Goal: Task Accomplishment & Management: Manage account settings

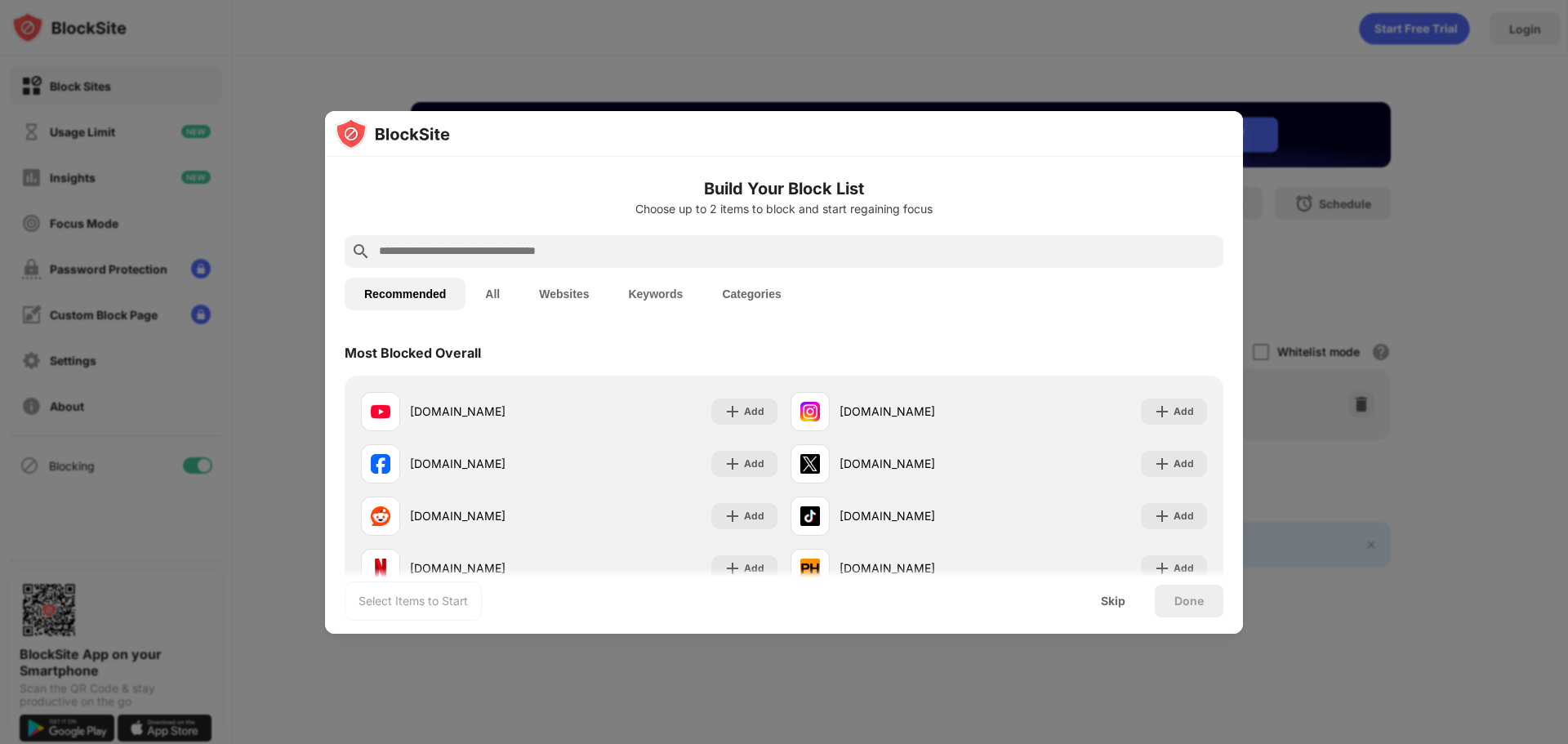
click at [517, 247] on input "text" at bounding box center [797, 251] width 839 height 19
type input "*"
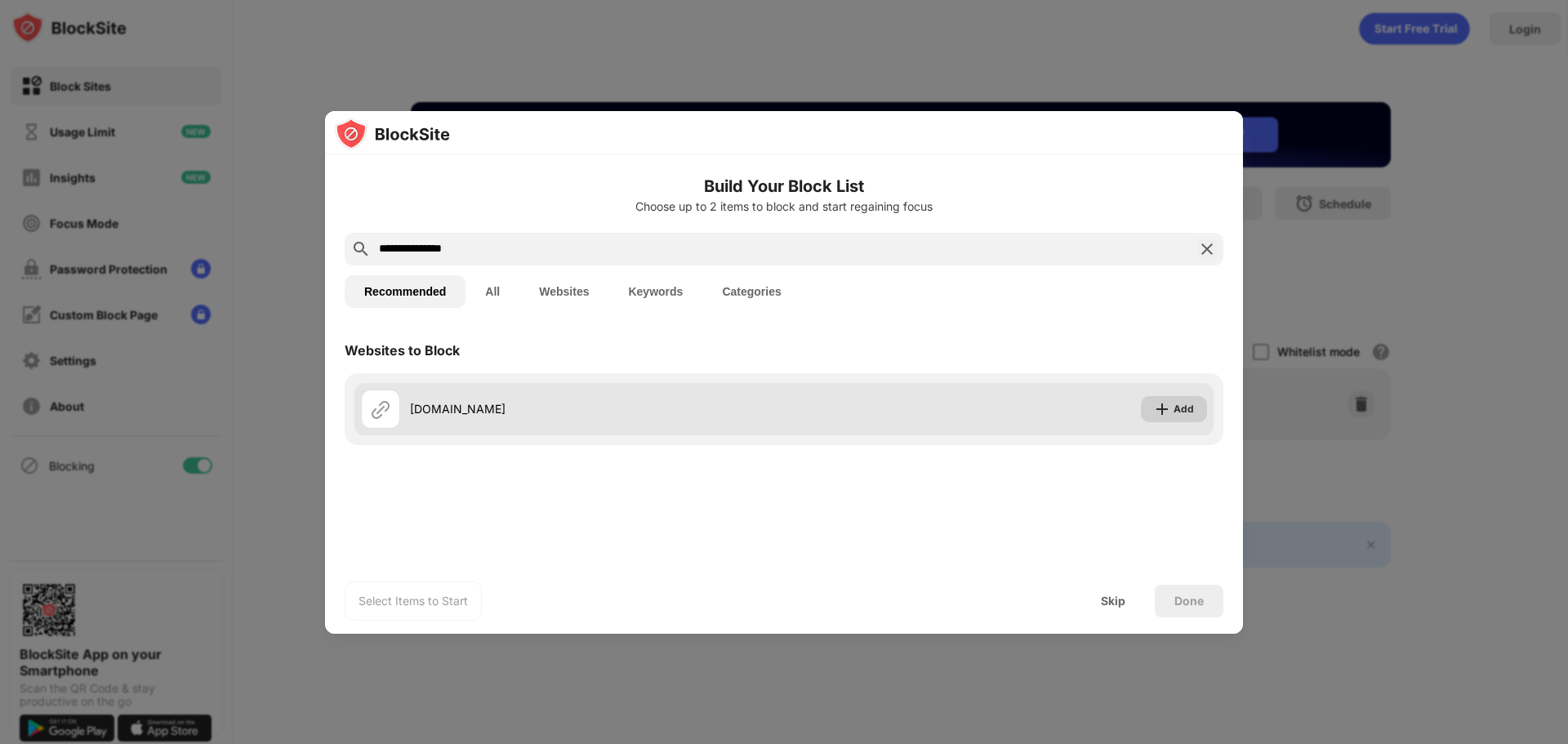
click at [1175, 410] on div "Add" at bounding box center [1183, 409] width 20 height 17
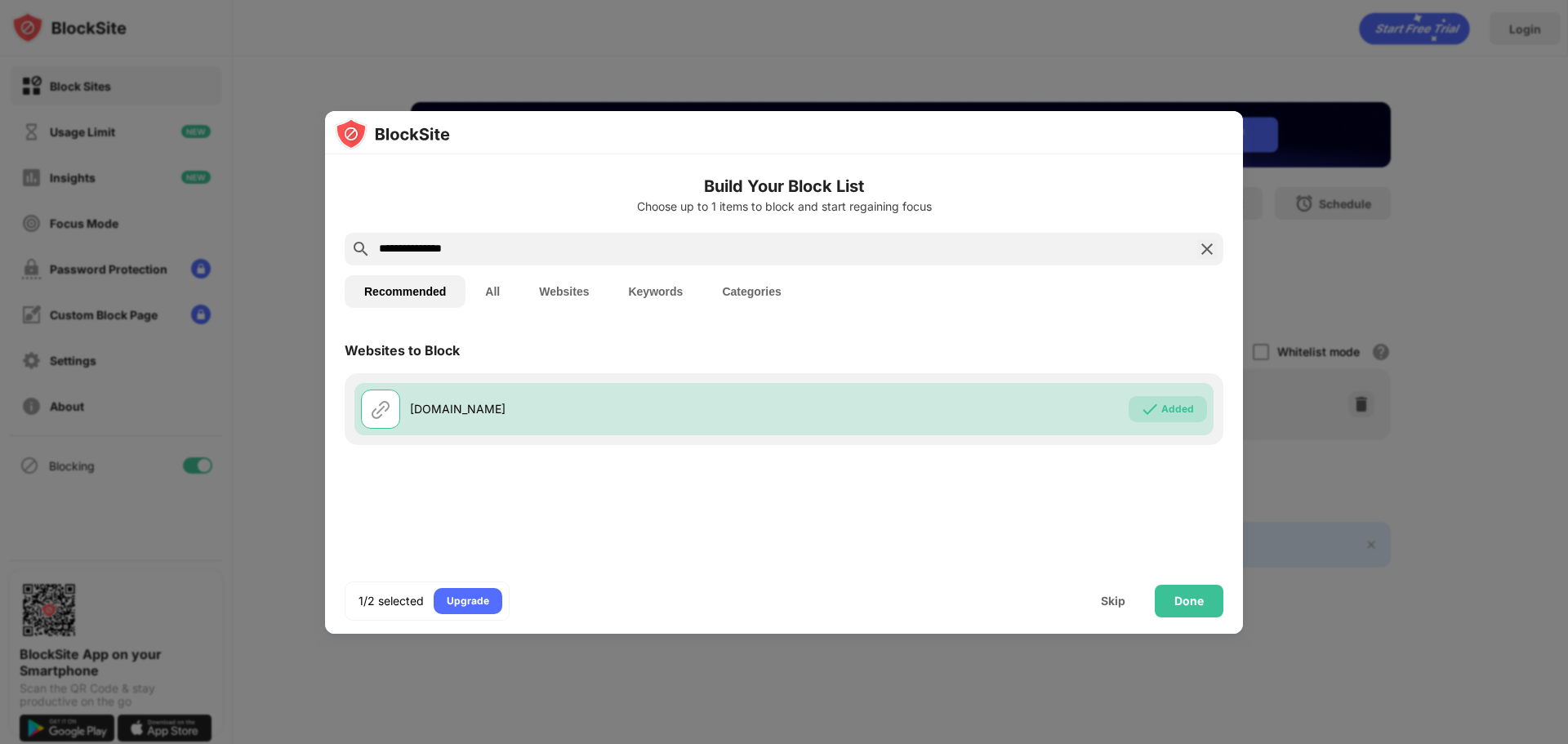
click at [499, 250] on input "**********" at bounding box center [784, 249] width 813 height 19
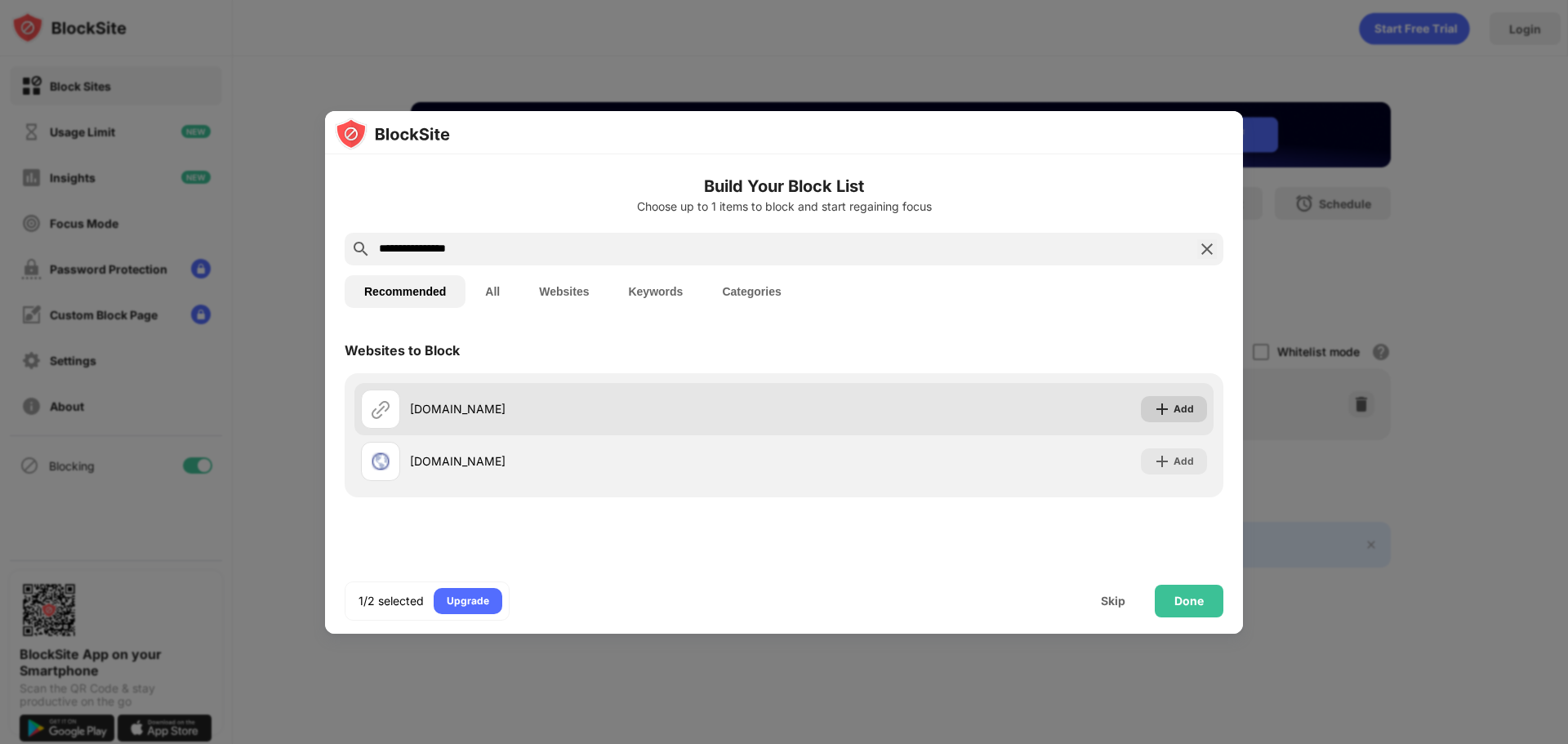
click at [1167, 401] on img at bounding box center [1162, 409] width 17 height 17
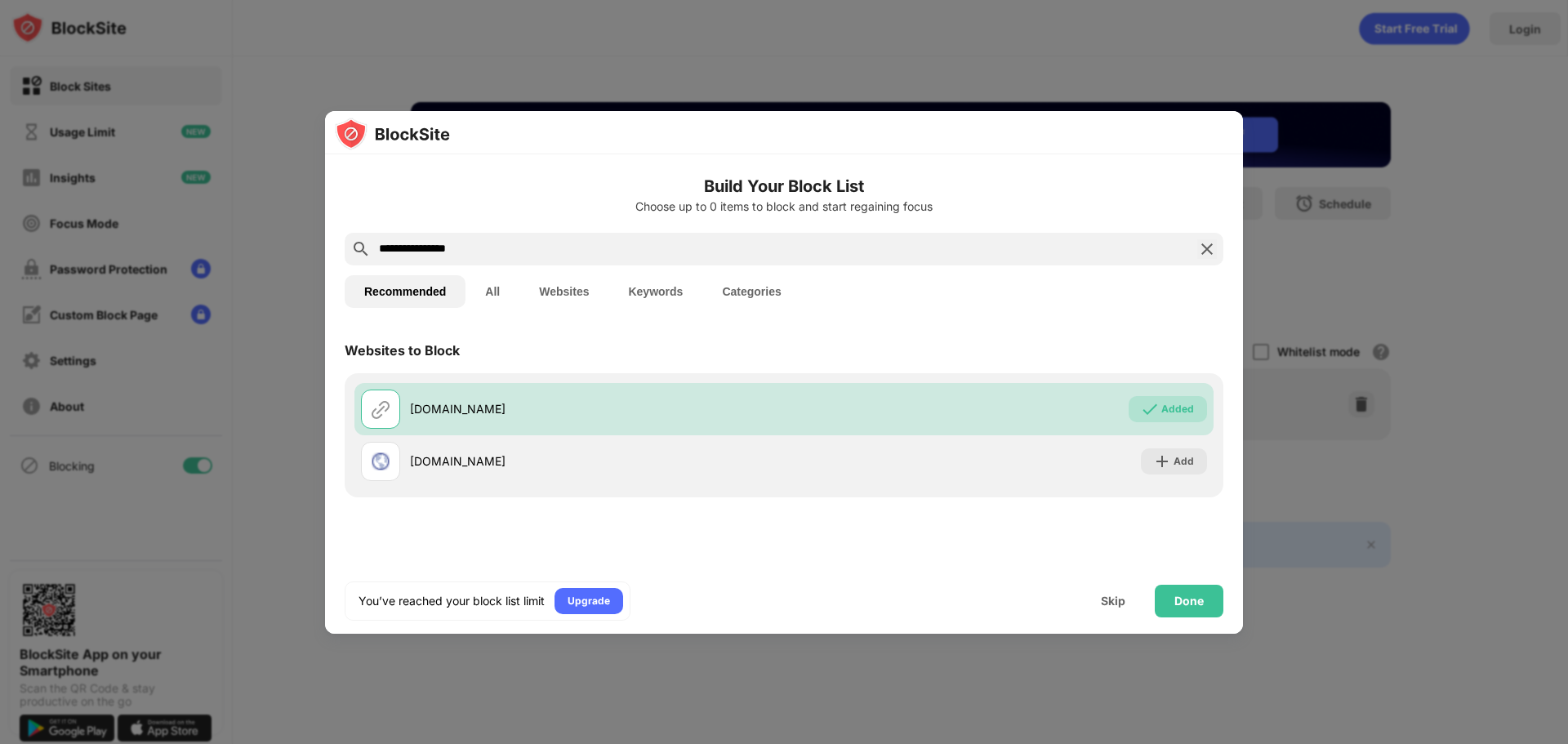
click at [533, 254] on input "**********" at bounding box center [784, 249] width 813 height 19
click at [554, 250] on input "**********" at bounding box center [784, 249] width 813 height 19
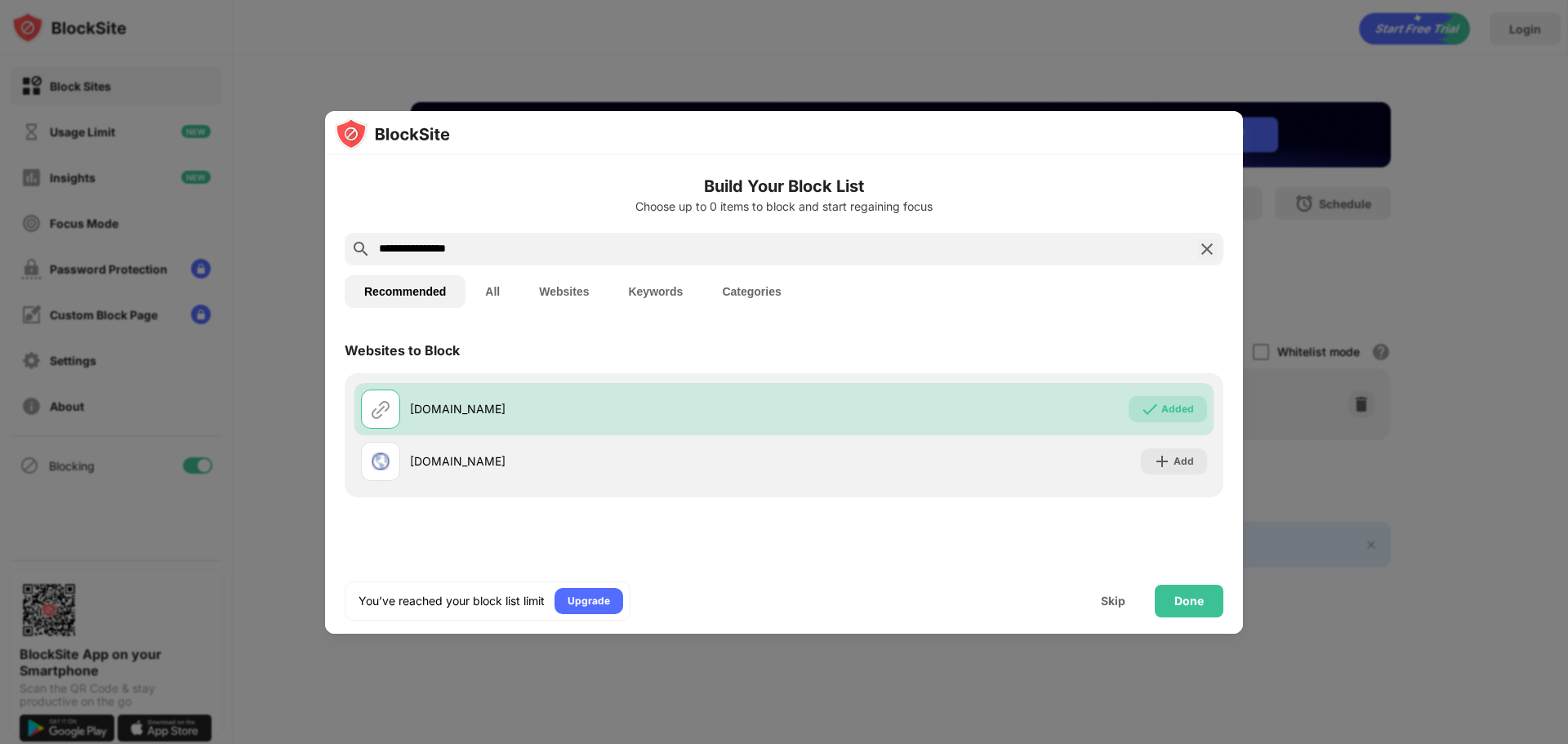
click at [554, 250] on input "**********" at bounding box center [784, 249] width 813 height 19
paste input "text"
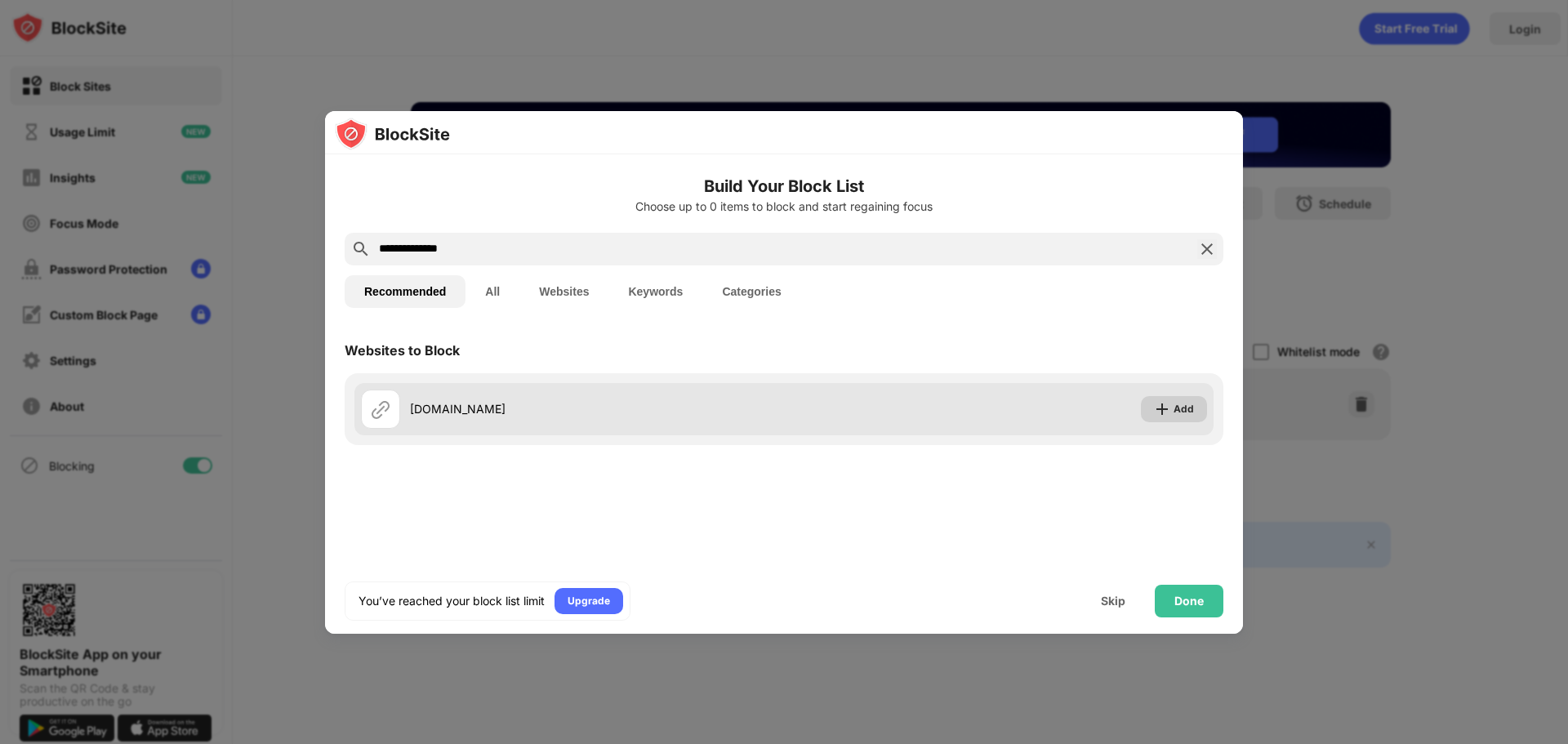
type input "**********"
click at [1168, 401] on img at bounding box center [1162, 409] width 17 height 17
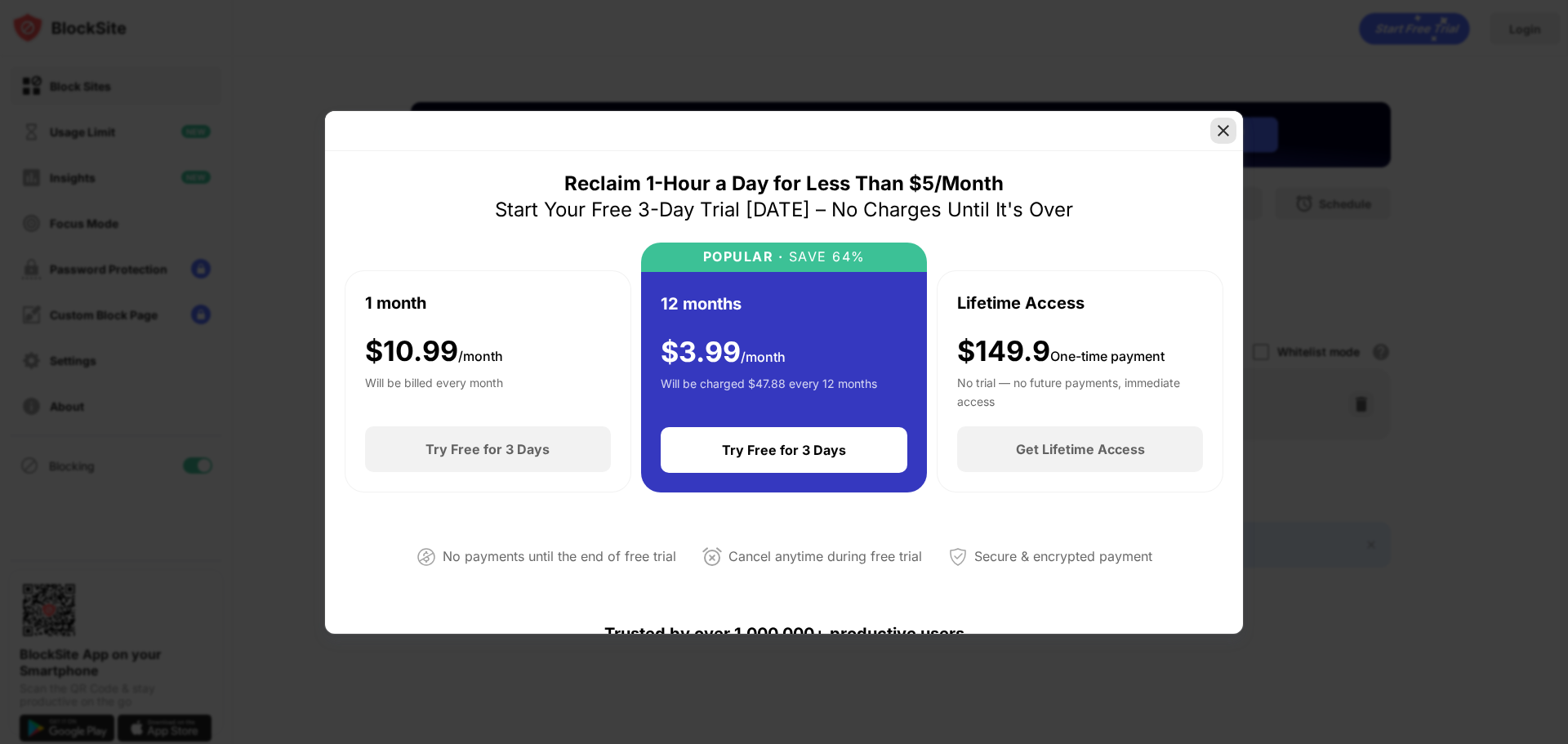
click at [1231, 123] on img at bounding box center [1223, 131] width 17 height 17
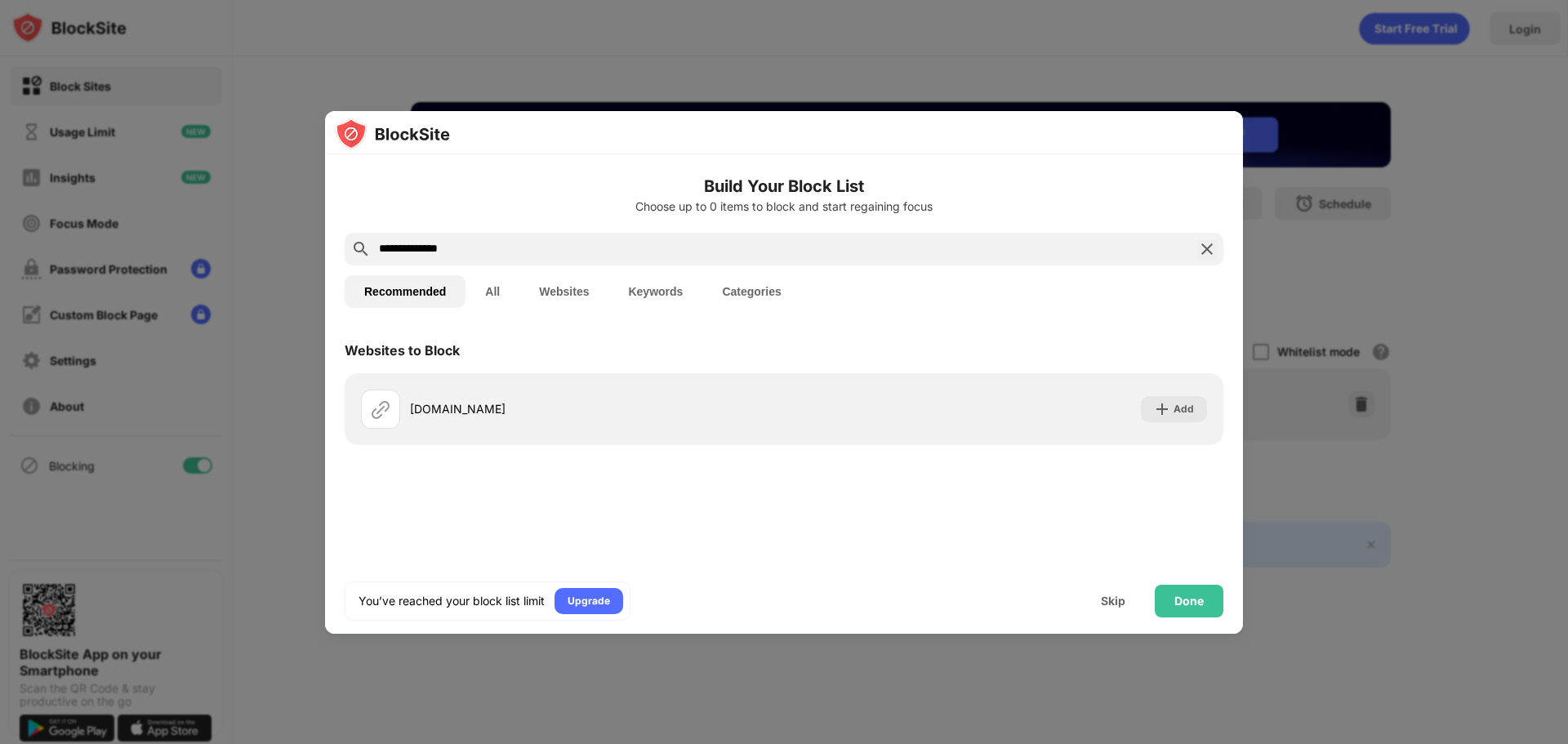
click at [512, 285] on button "All" at bounding box center [492, 291] width 54 height 32
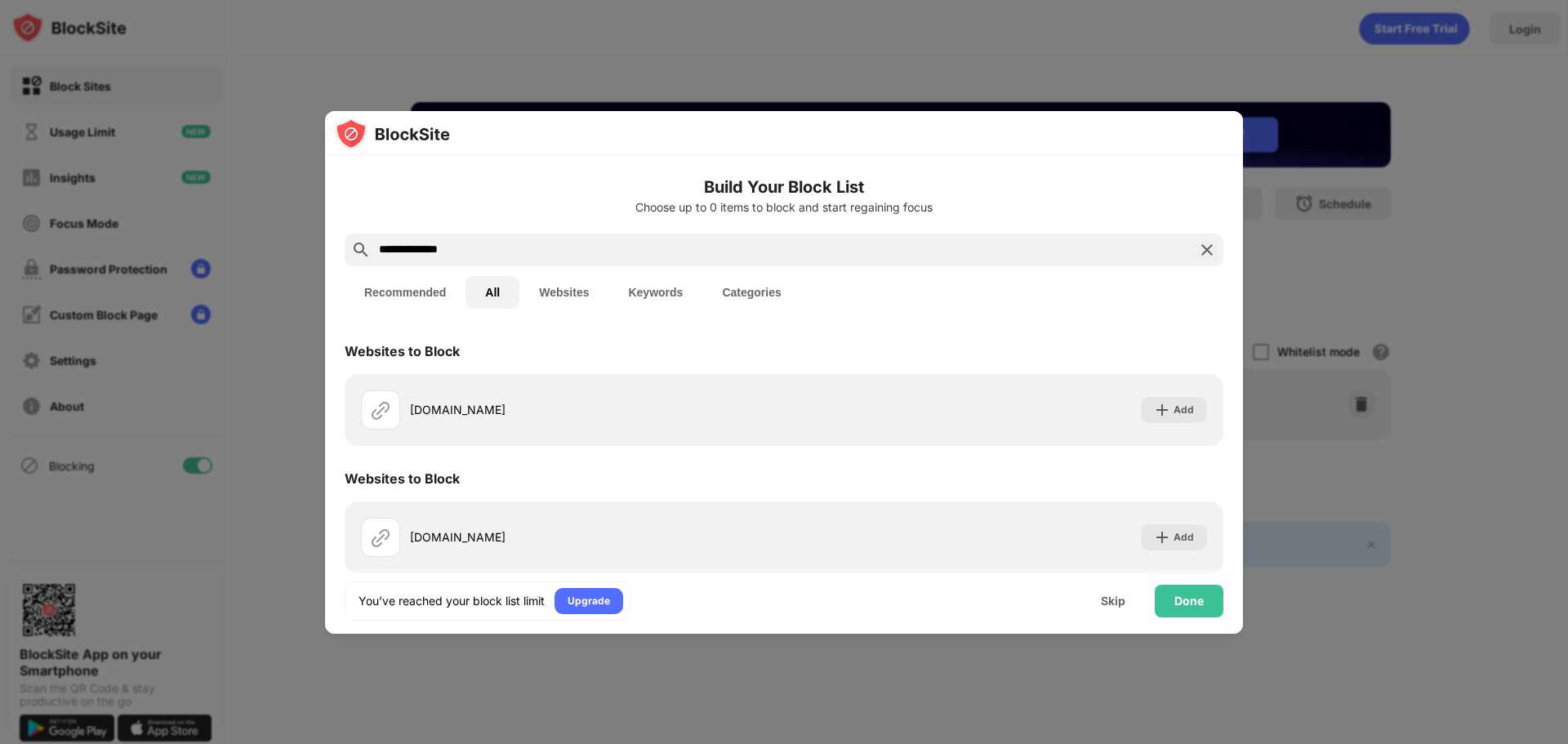
click at [639, 294] on button "Keywords" at bounding box center [655, 292] width 94 height 32
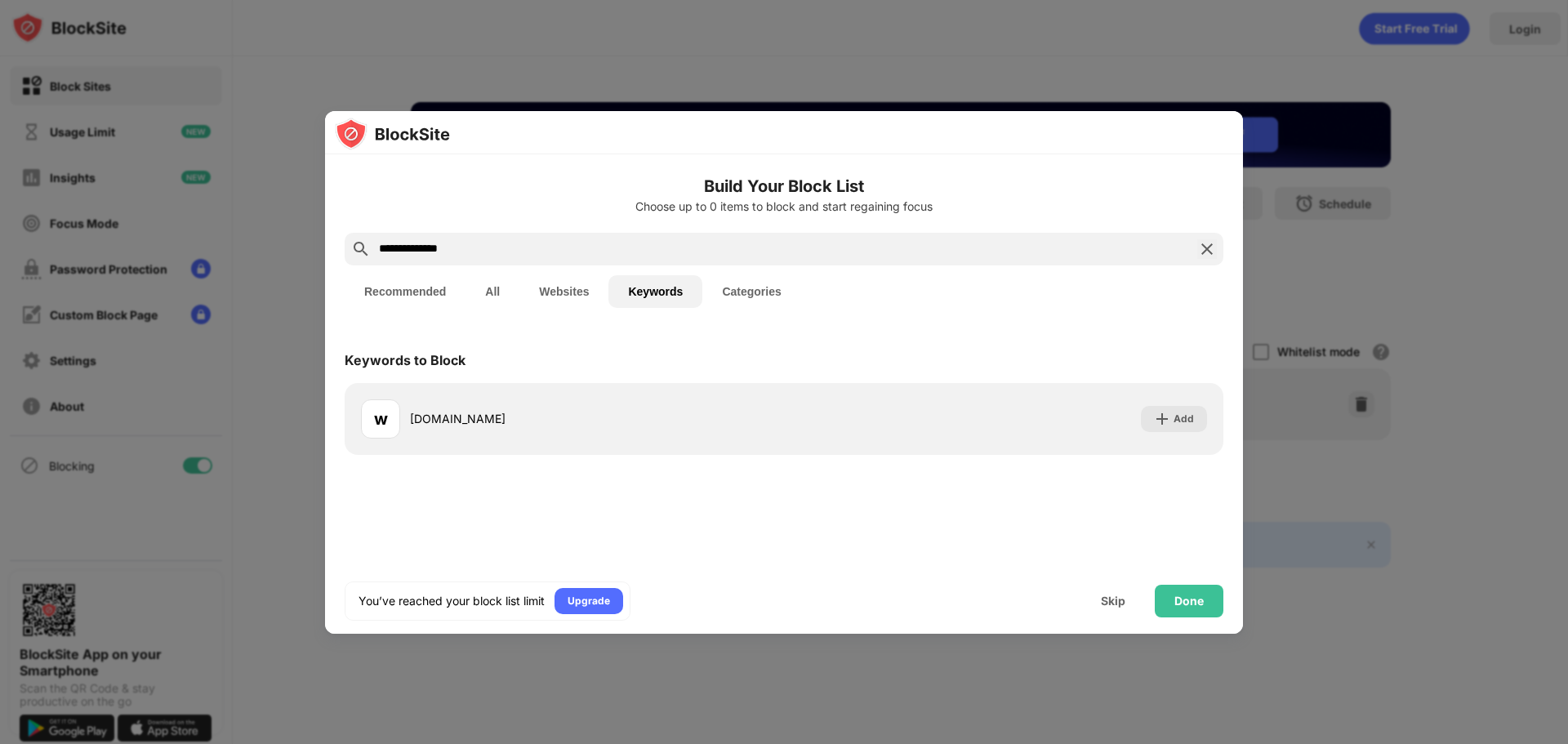
click at [732, 293] on button "Categories" at bounding box center [751, 291] width 98 height 32
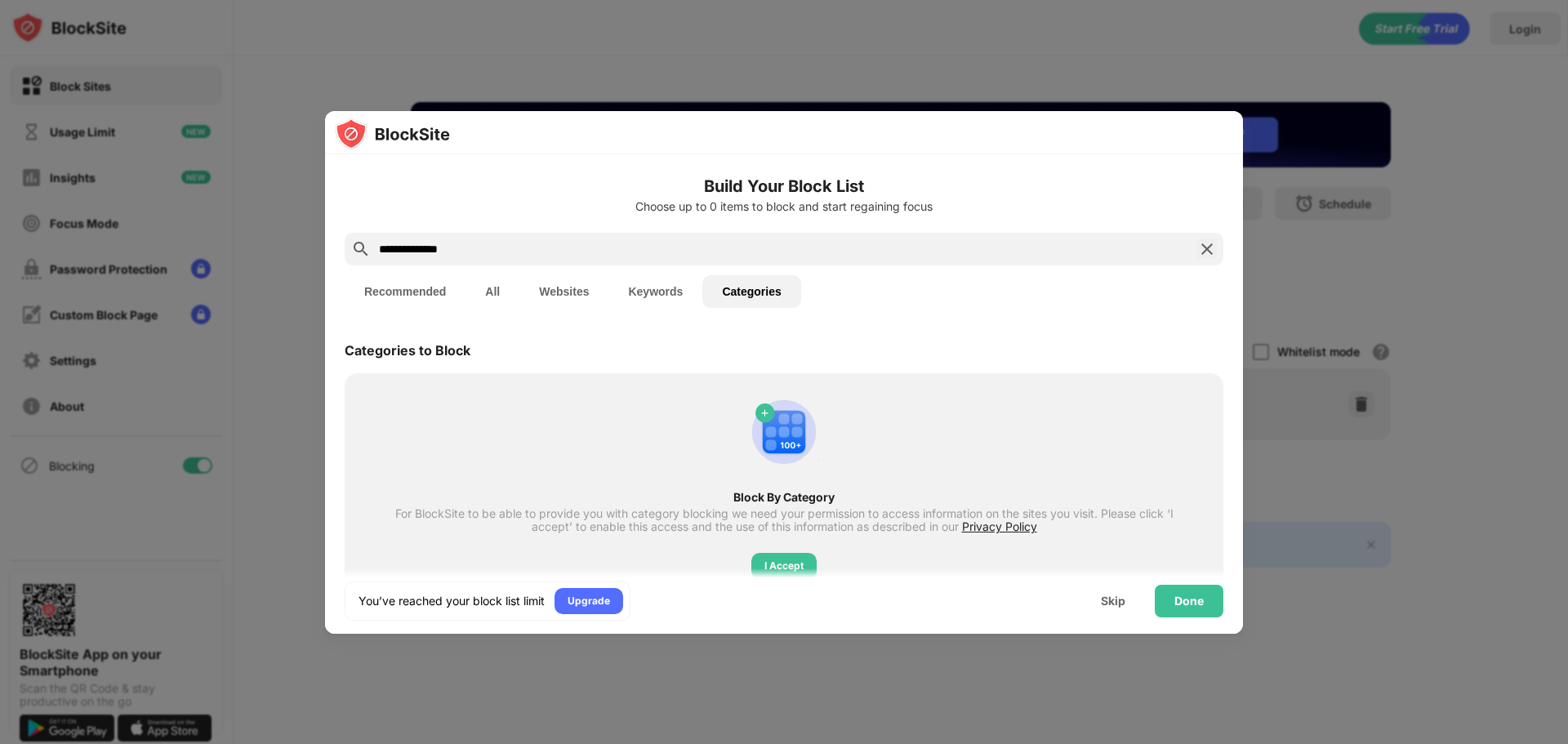
click at [555, 294] on button "Websites" at bounding box center [564, 291] width 89 height 32
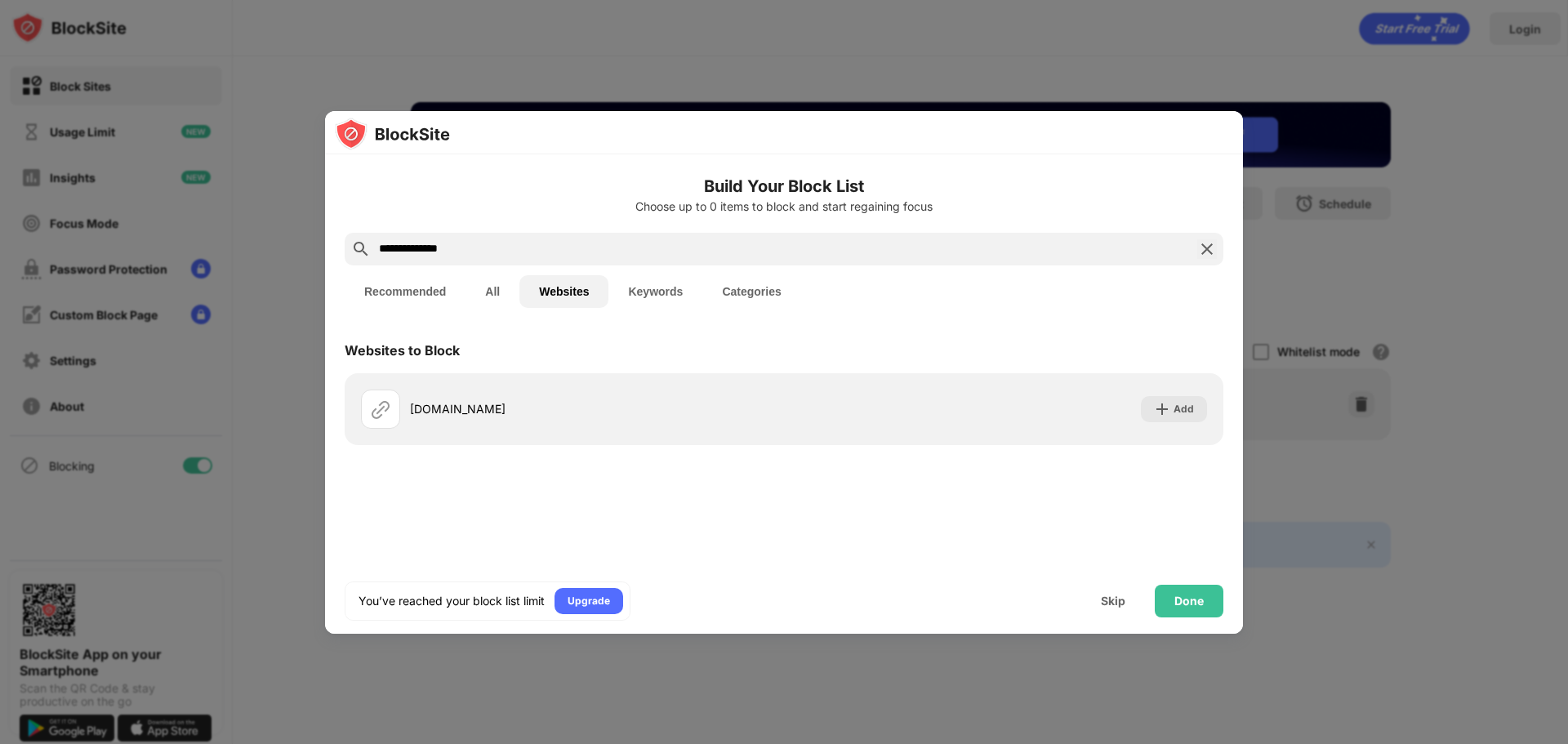
click at [492, 291] on button "All" at bounding box center [492, 291] width 54 height 32
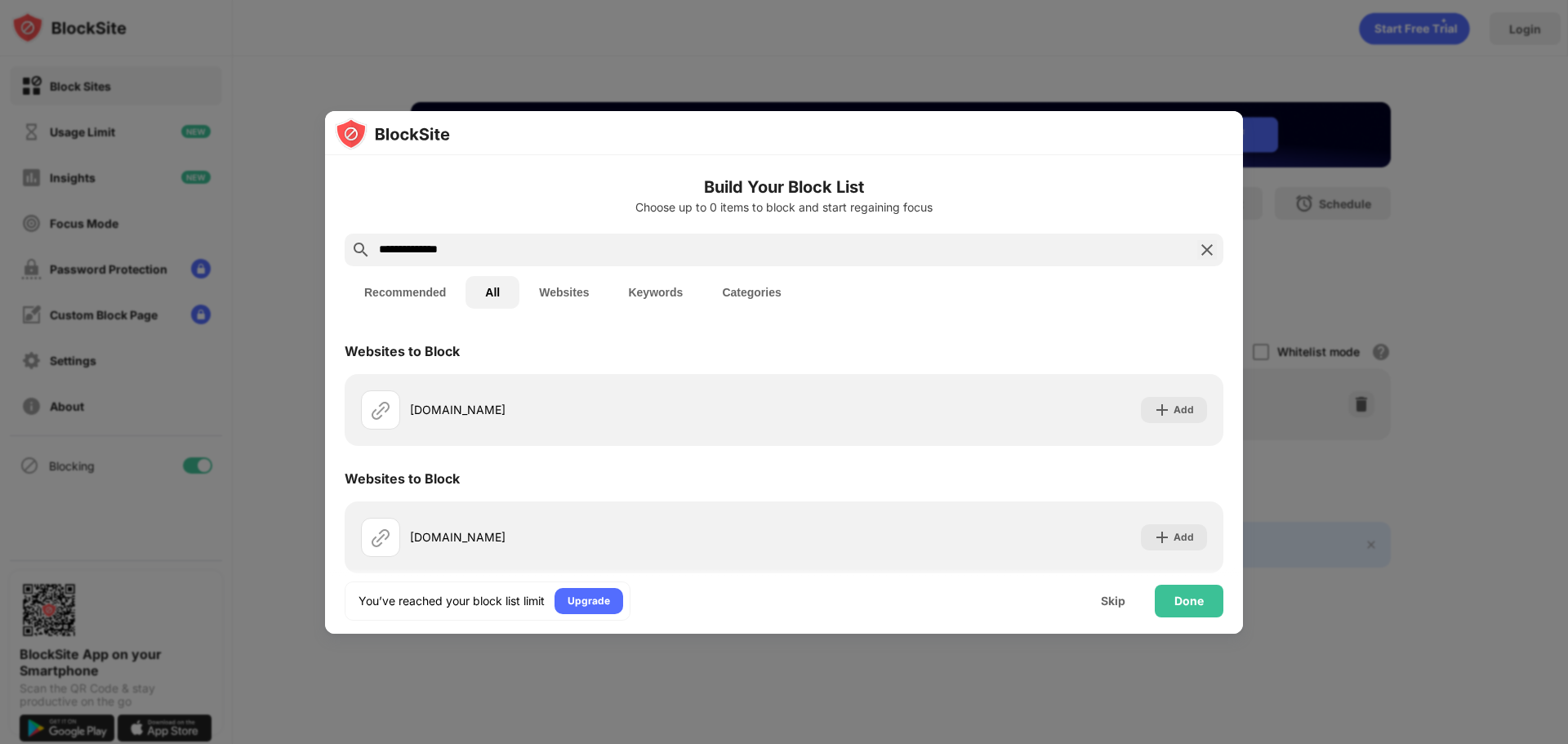
click at [419, 289] on button "Recommended" at bounding box center [404, 292] width 121 height 32
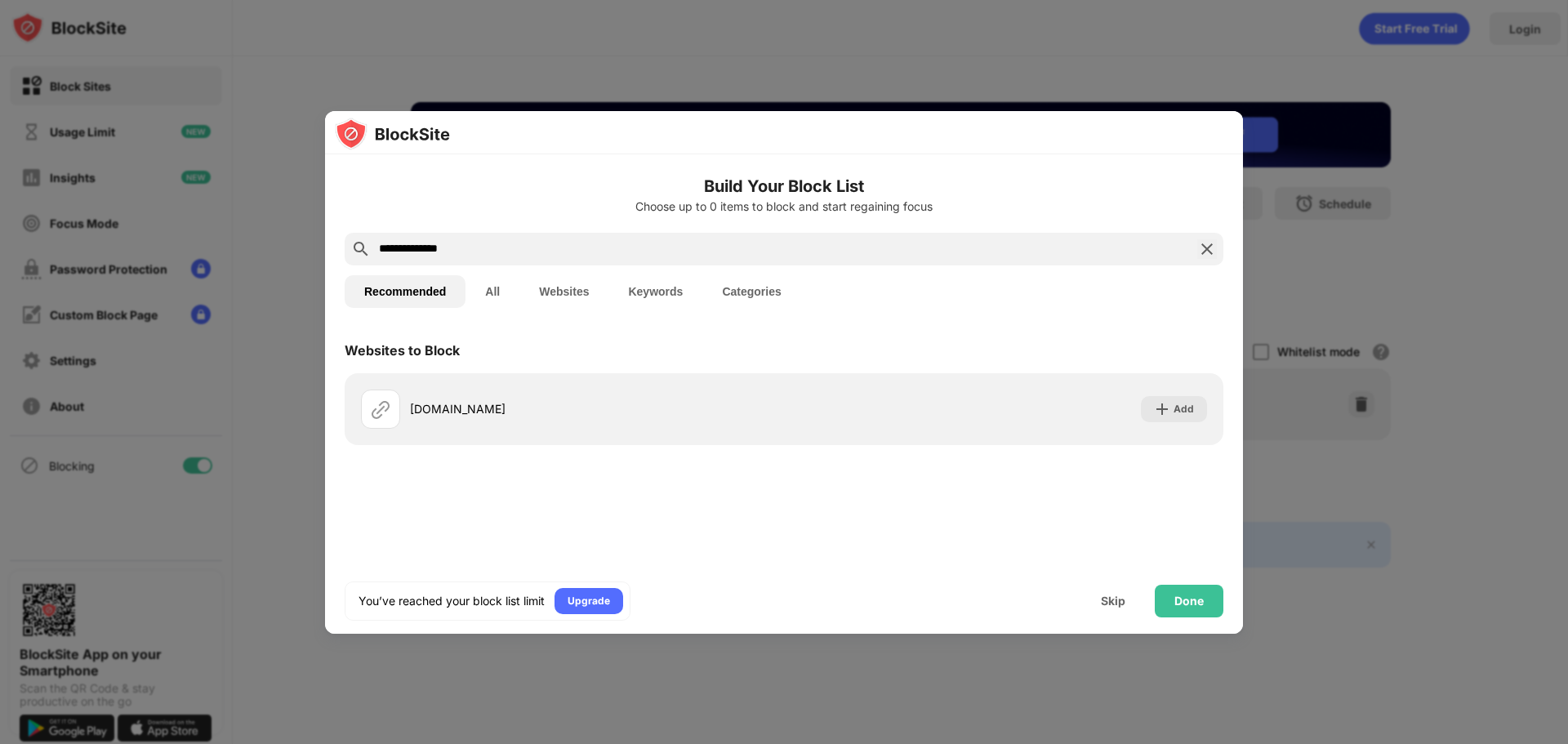
click at [477, 288] on button "All" at bounding box center [492, 291] width 54 height 32
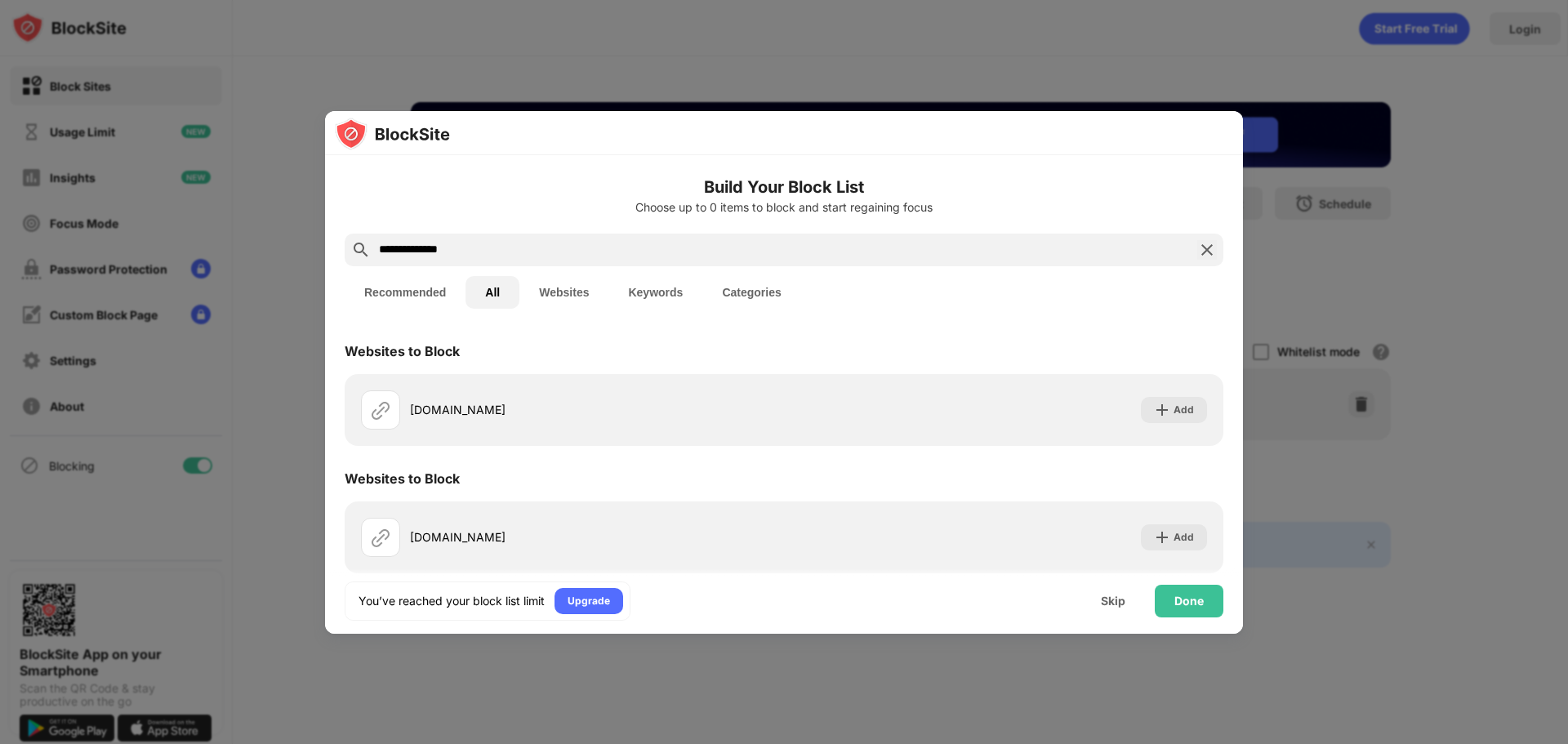
click at [528, 291] on button "Websites" at bounding box center [564, 292] width 89 height 32
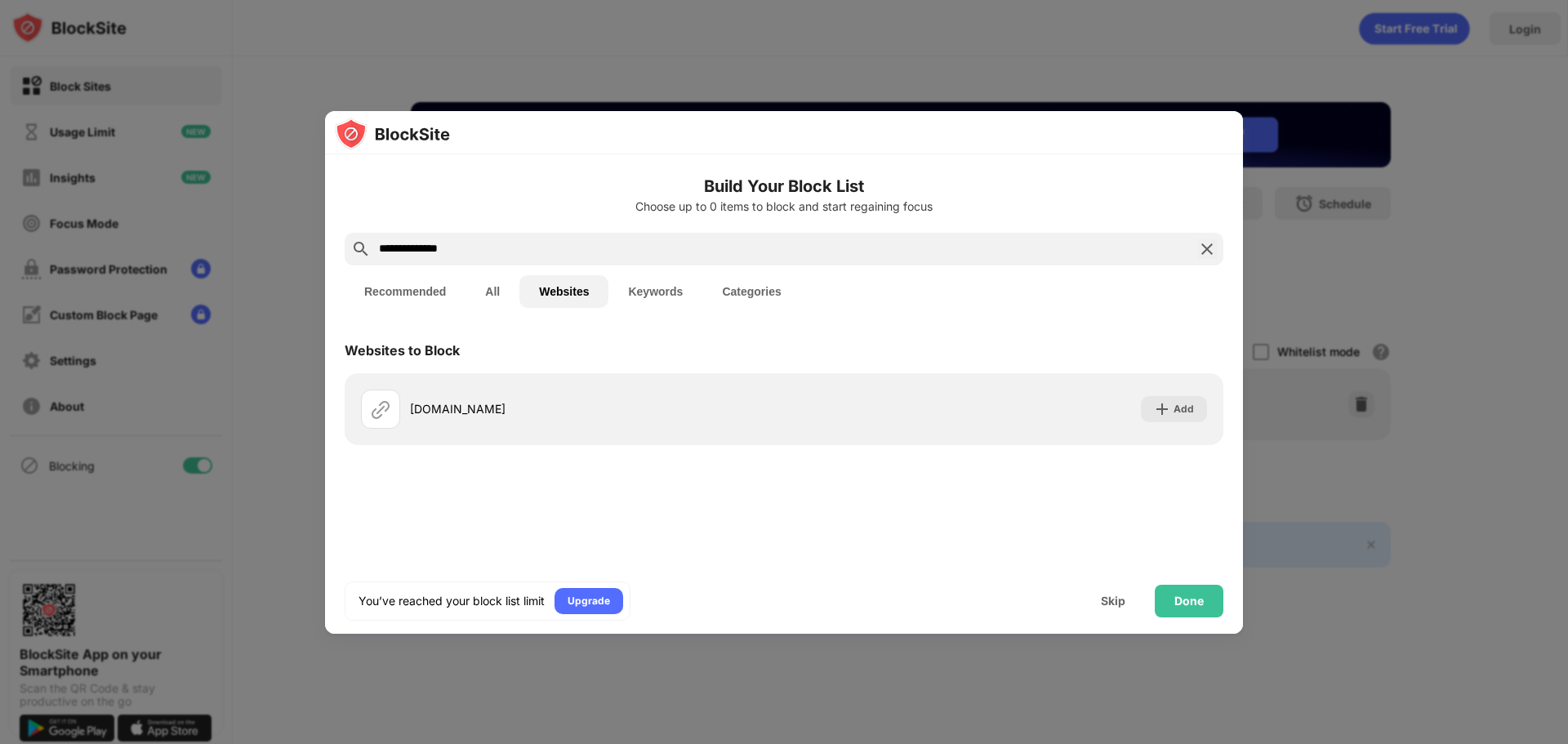
click at [580, 294] on button "Websites" at bounding box center [564, 291] width 89 height 32
click at [629, 291] on button "Keywords" at bounding box center [655, 291] width 94 height 32
click at [699, 293] on button "Keywords" at bounding box center [655, 291] width 94 height 32
click at [740, 293] on button "Categories" at bounding box center [751, 291] width 98 height 32
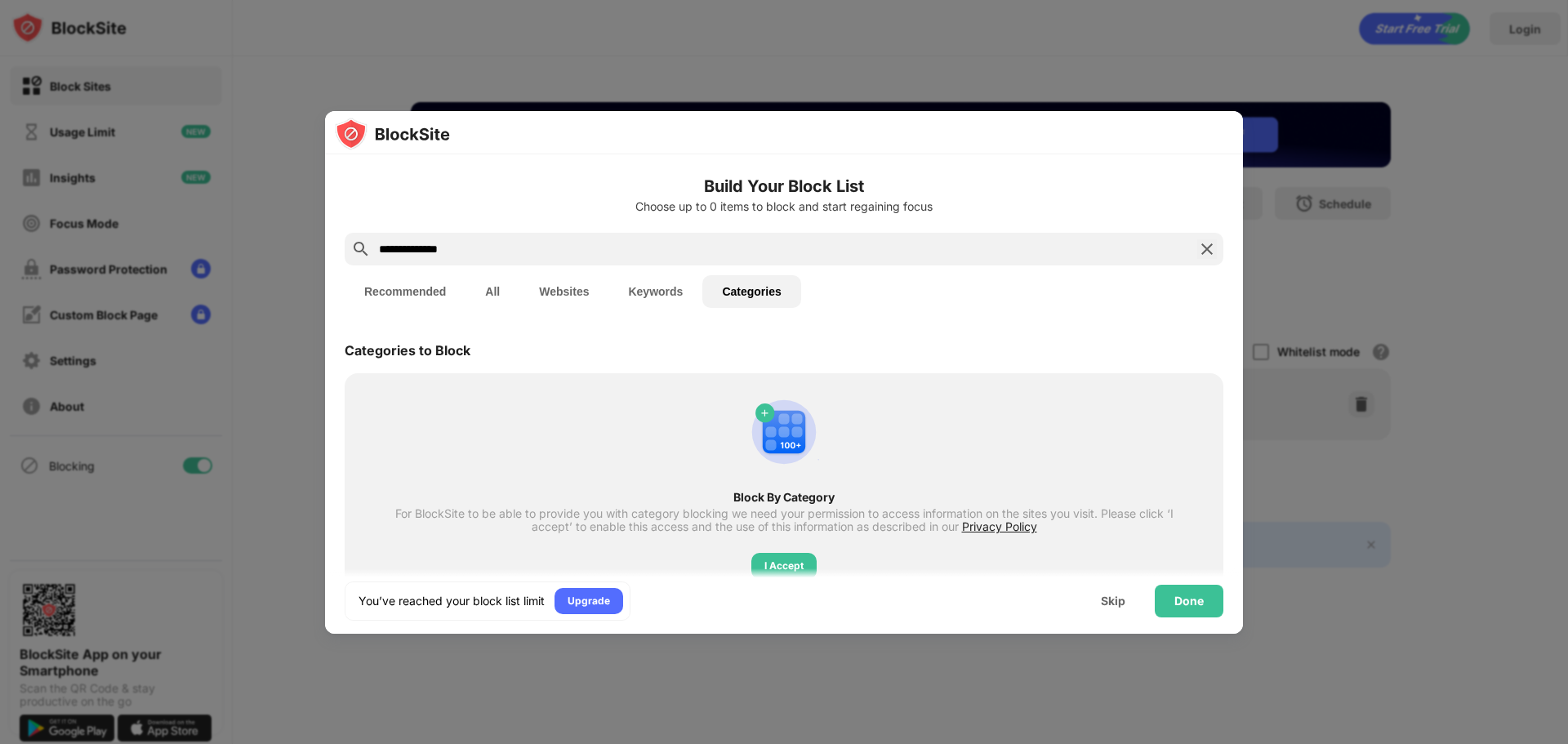
scroll to position [50, 0]
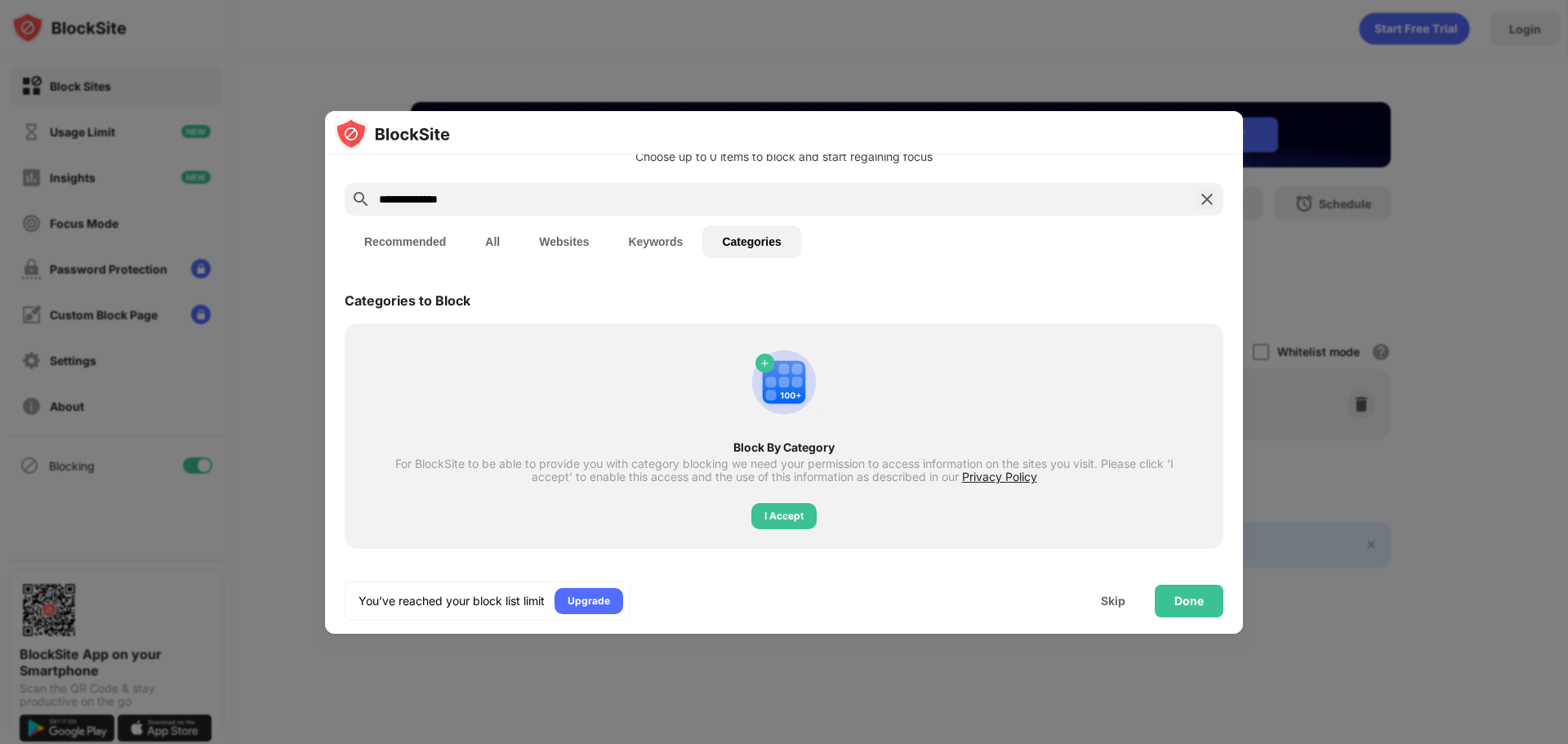
click at [1198, 202] on img at bounding box center [1207, 199] width 19 height 19
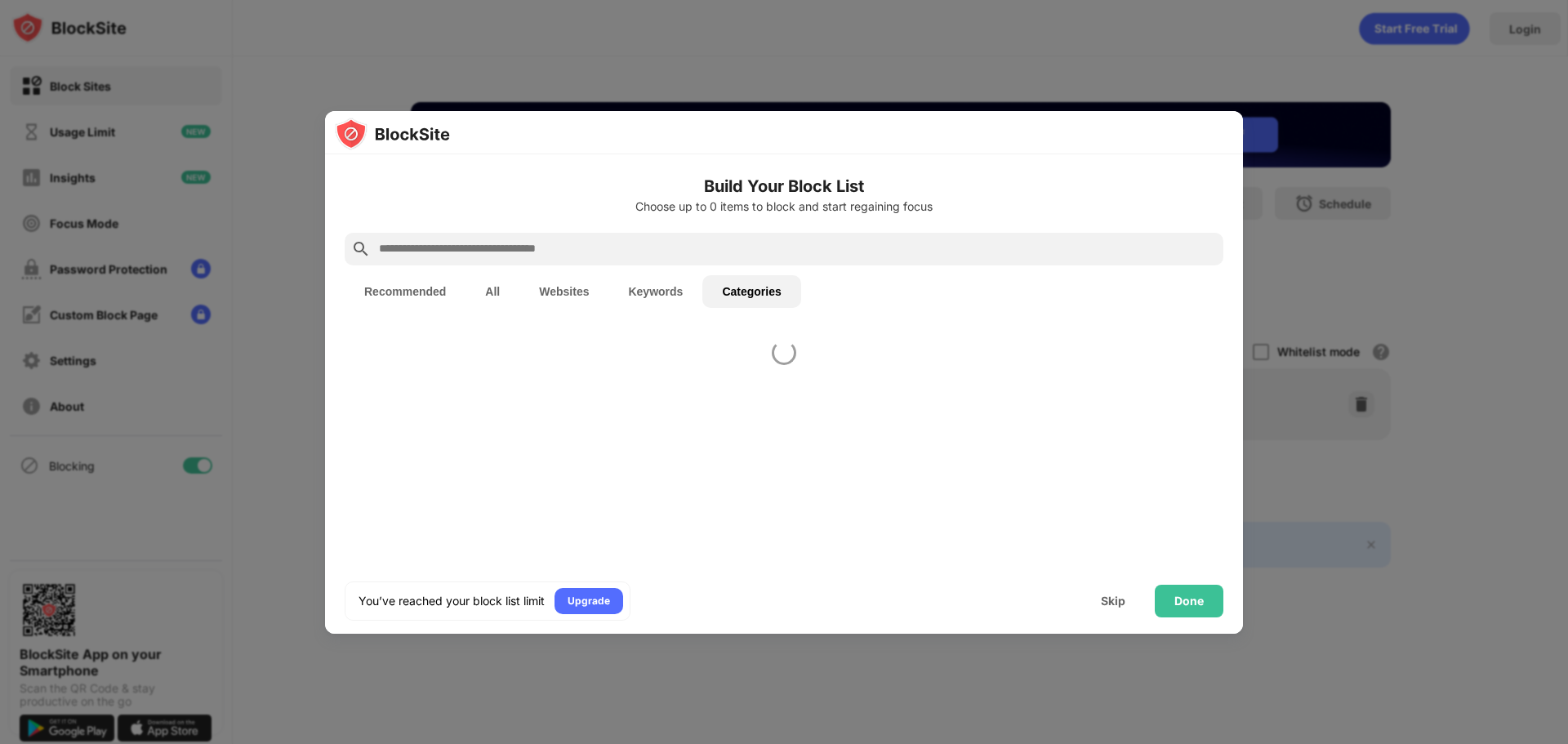
scroll to position [0, 0]
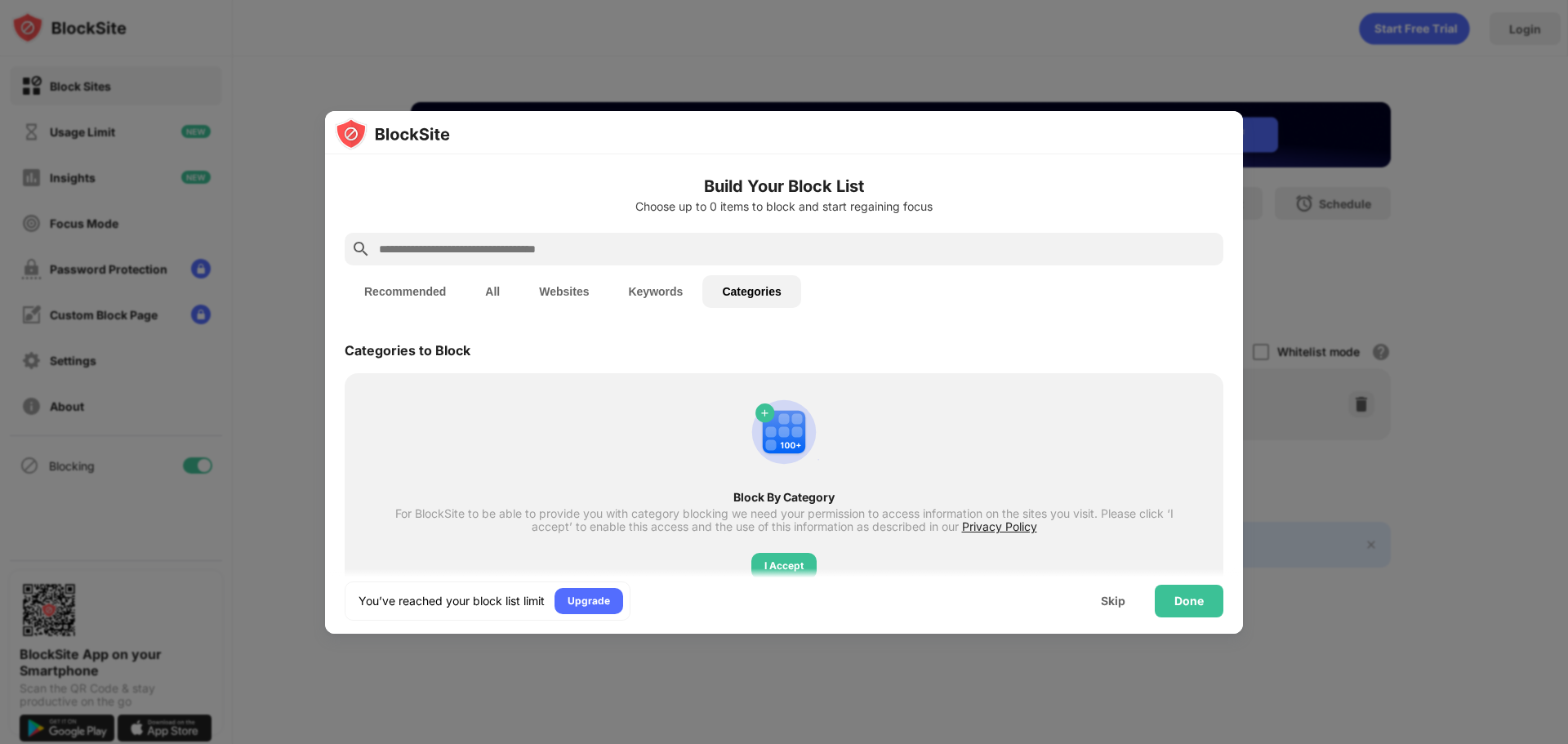
click at [1567, 301] on div at bounding box center [784, 372] width 1568 height 744
click at [1123, 606] on div "Skip" at bounding box center [1113, 600] width 24 height 13
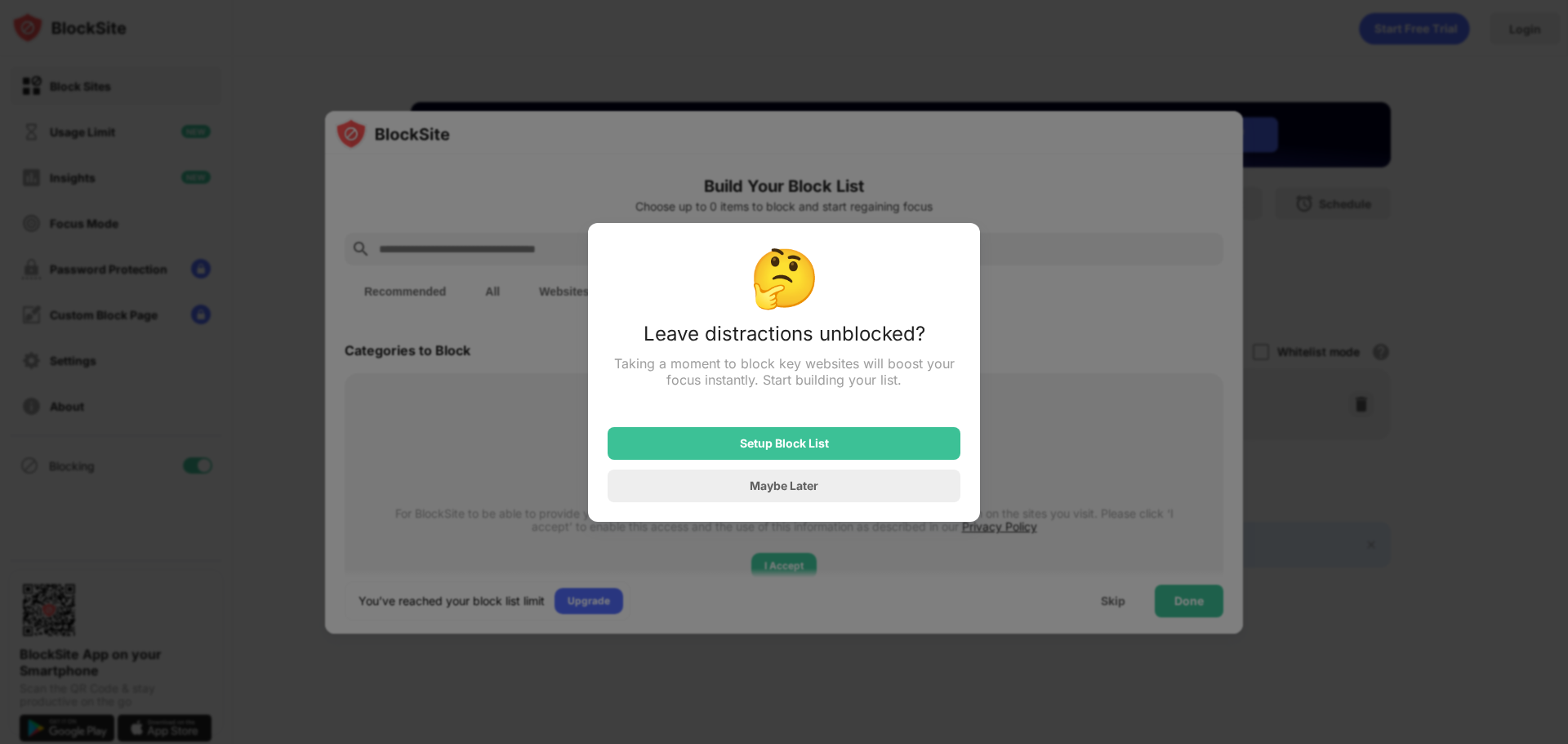
click at [1098, 153] on div at bounding box center [784, 372] width 1568 height 744
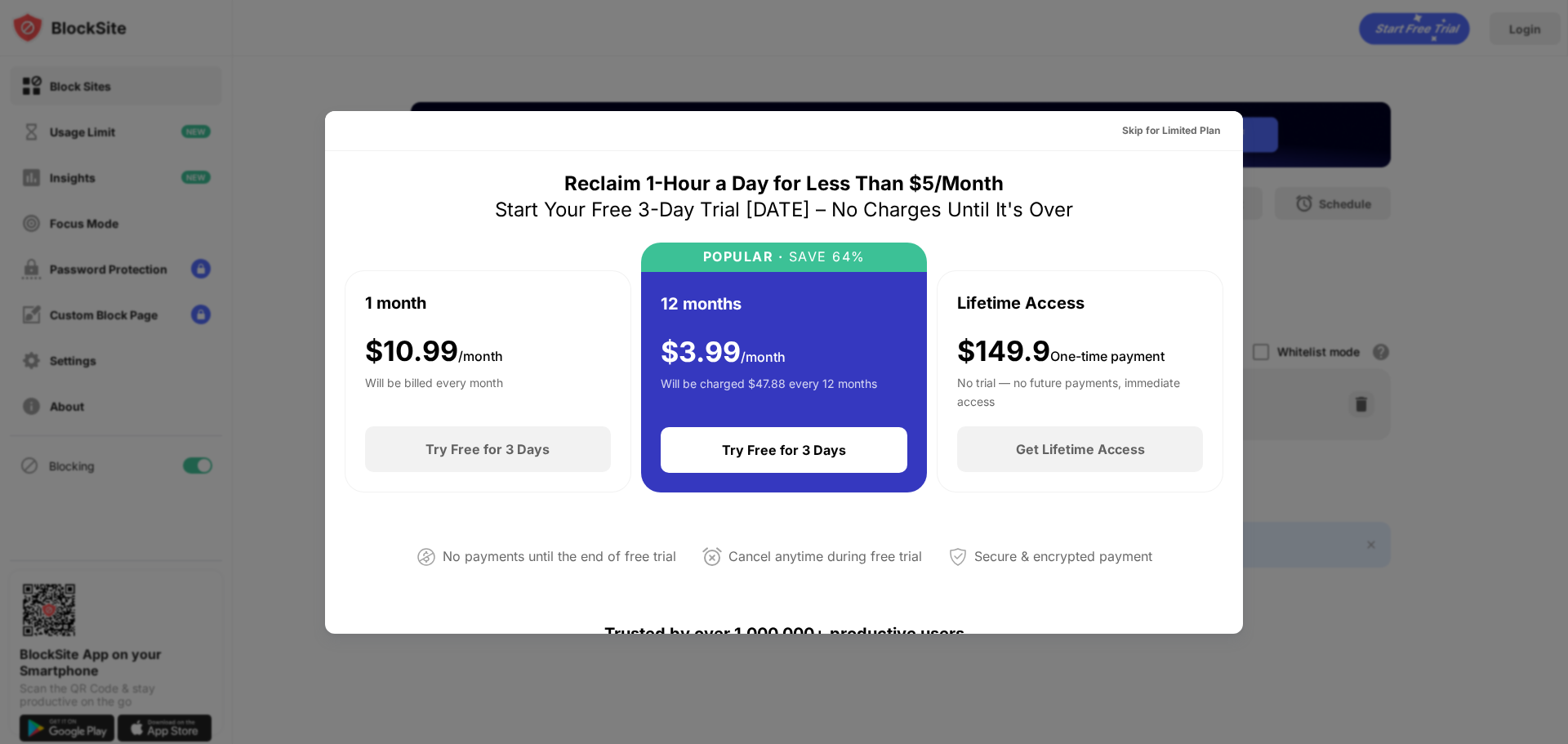
click at [1516, 251] on div at bounding box center [784, 372] width 1568 height 744
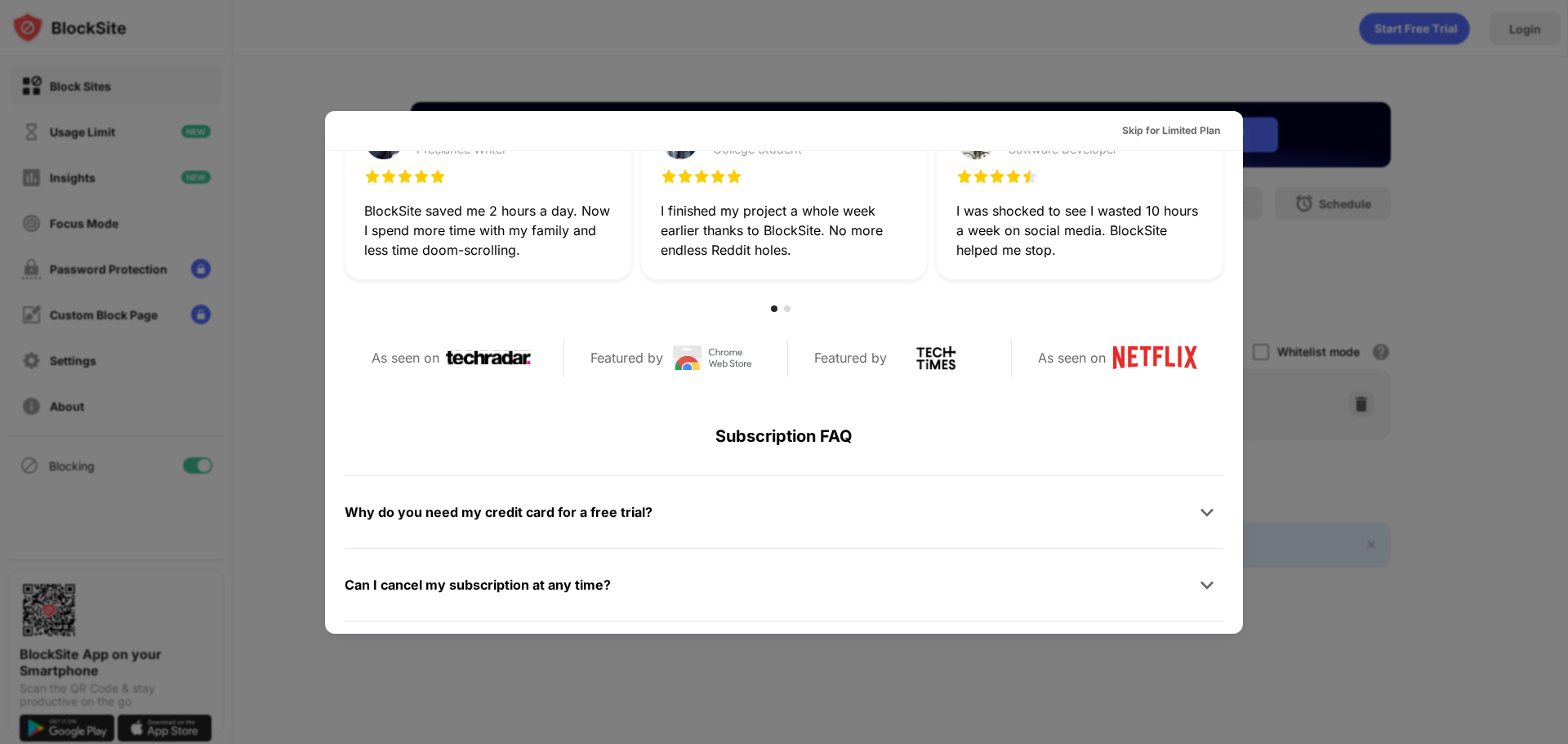
scroll to position [796, 0]
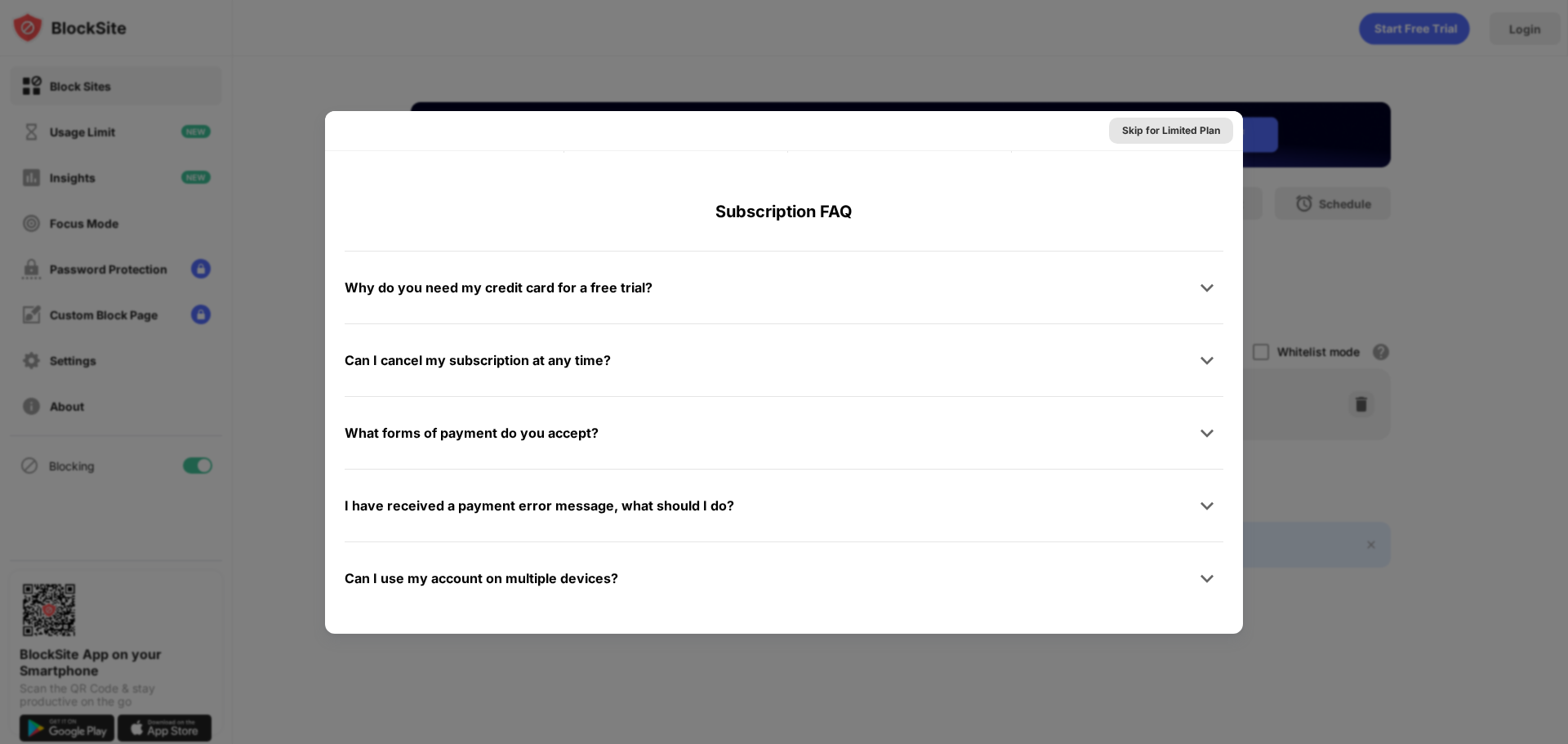
click at [1193, 129] on div "Skip for Limited Plan" at bounding box center [1171, 131] width 98 height 17
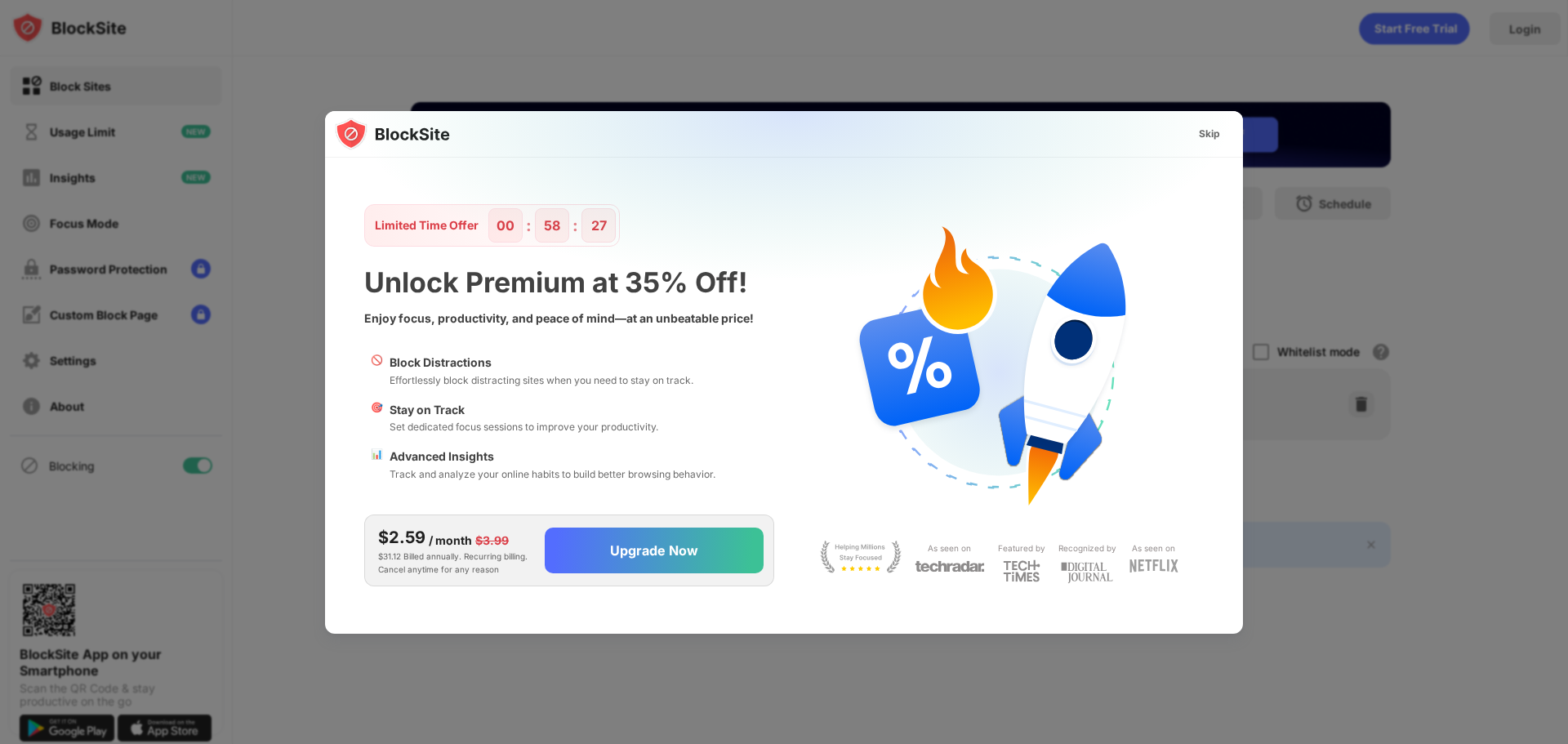
scroll to position [0, 0]
click at [1215, 128] on div "Skip" at bounding box center [1209, 133] width 21 height 17
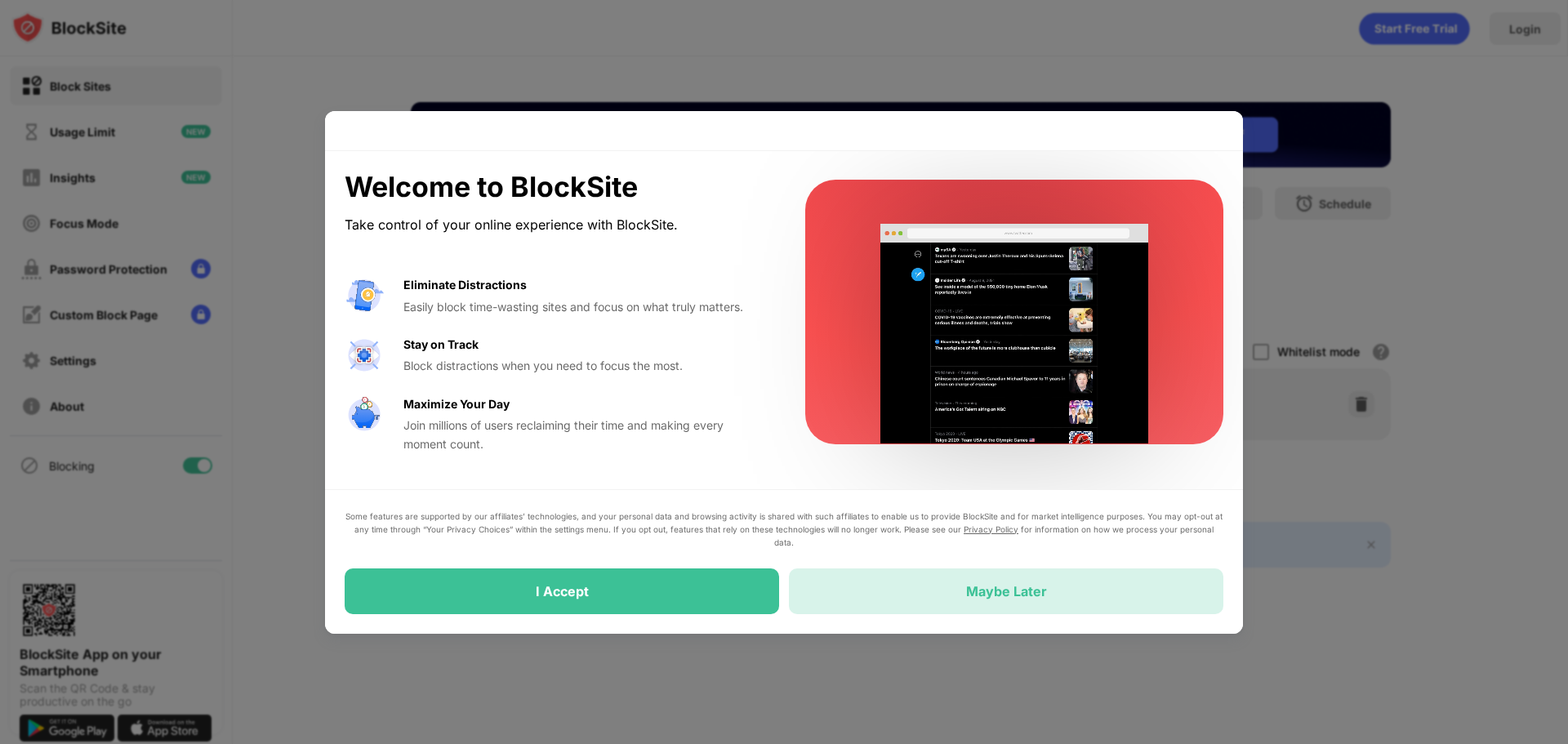
click at [940, 589] on div "Maybe Later" at bounding box center [1006, 591] width 434 height 45
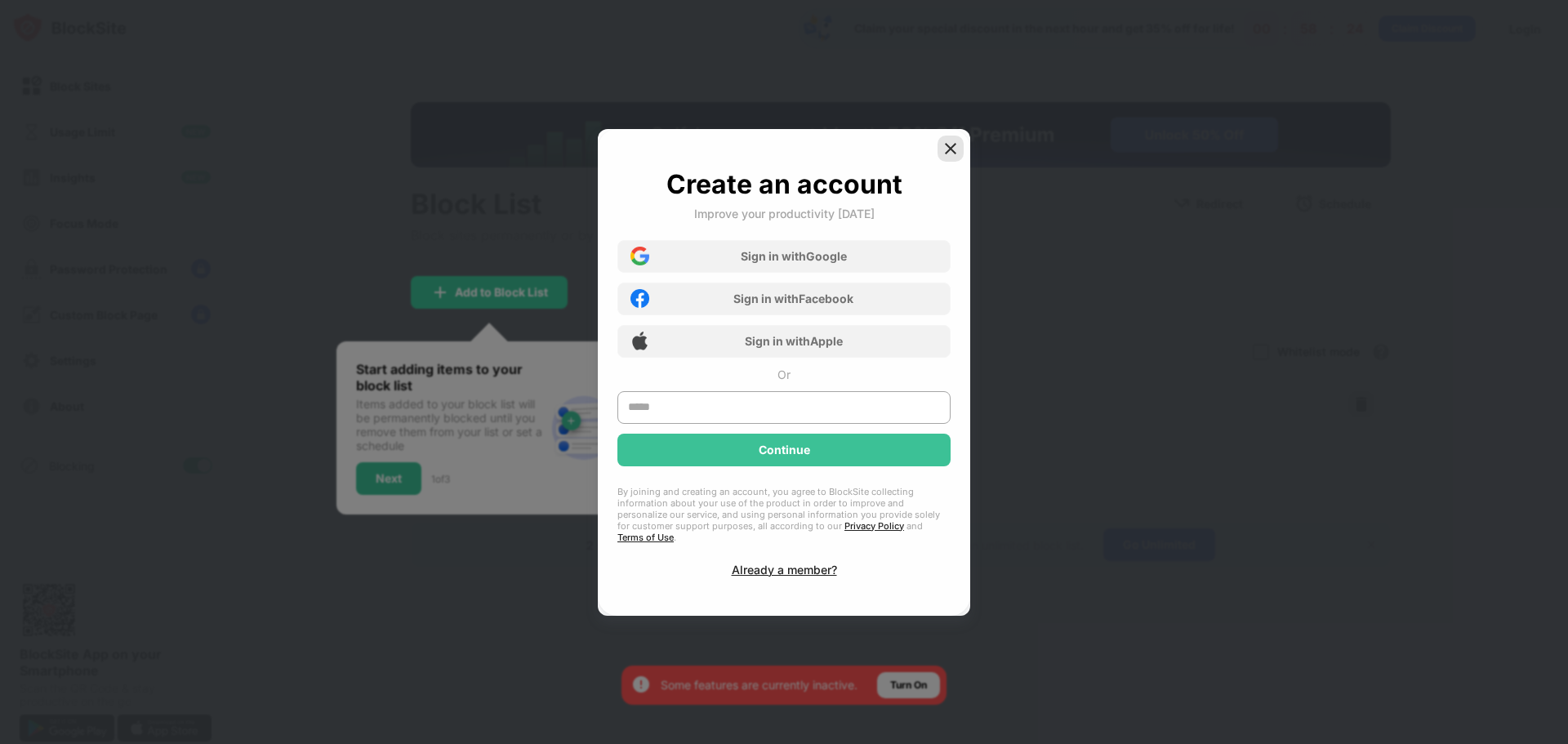
click at [953, 157] on img at bounding box center [950, 148] width 17 height 17
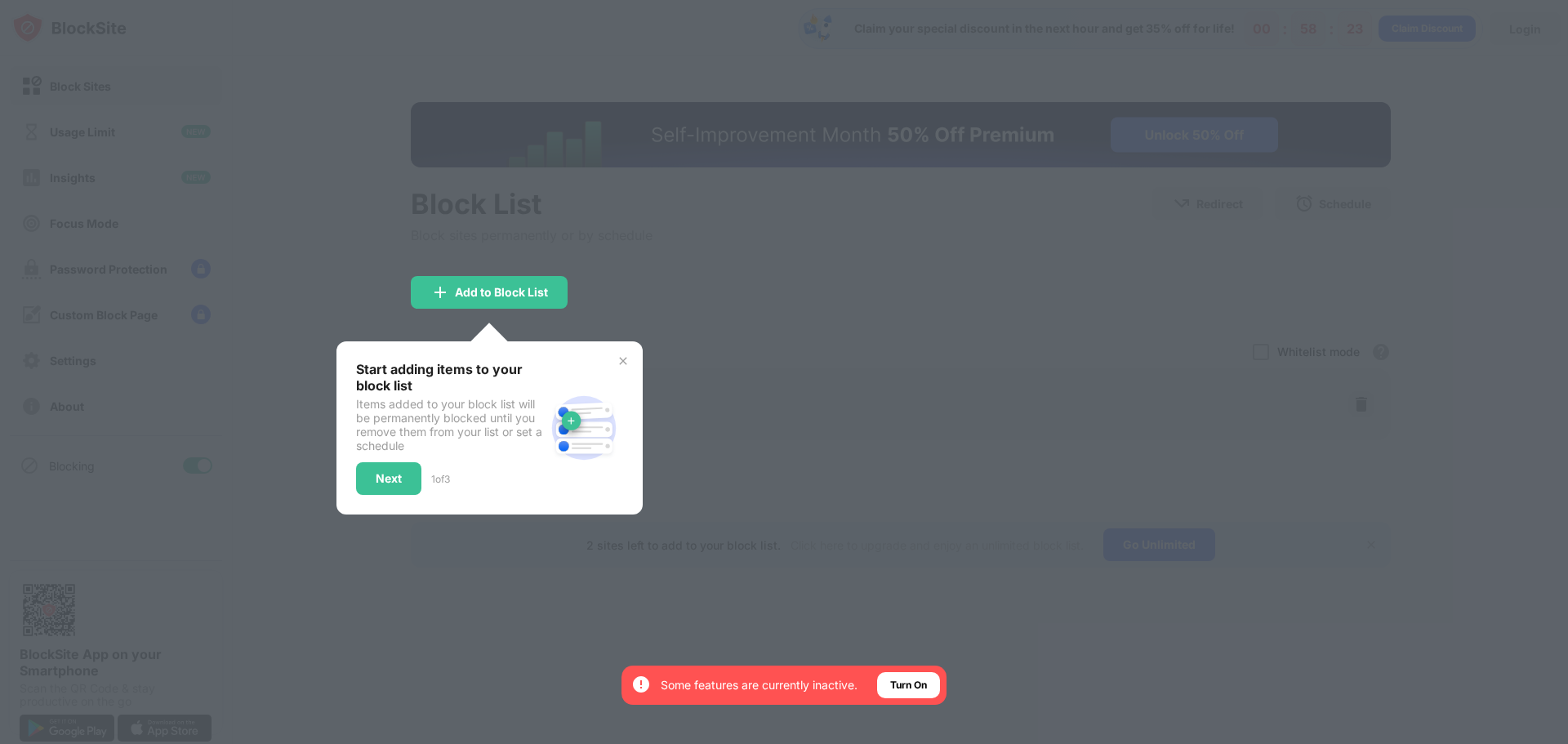
click at [329, 143] on div at bounding box center [784, 372] width 1568 height 744
click at [621, 356] on img at bounding box center [622, 361] width 13 height 13
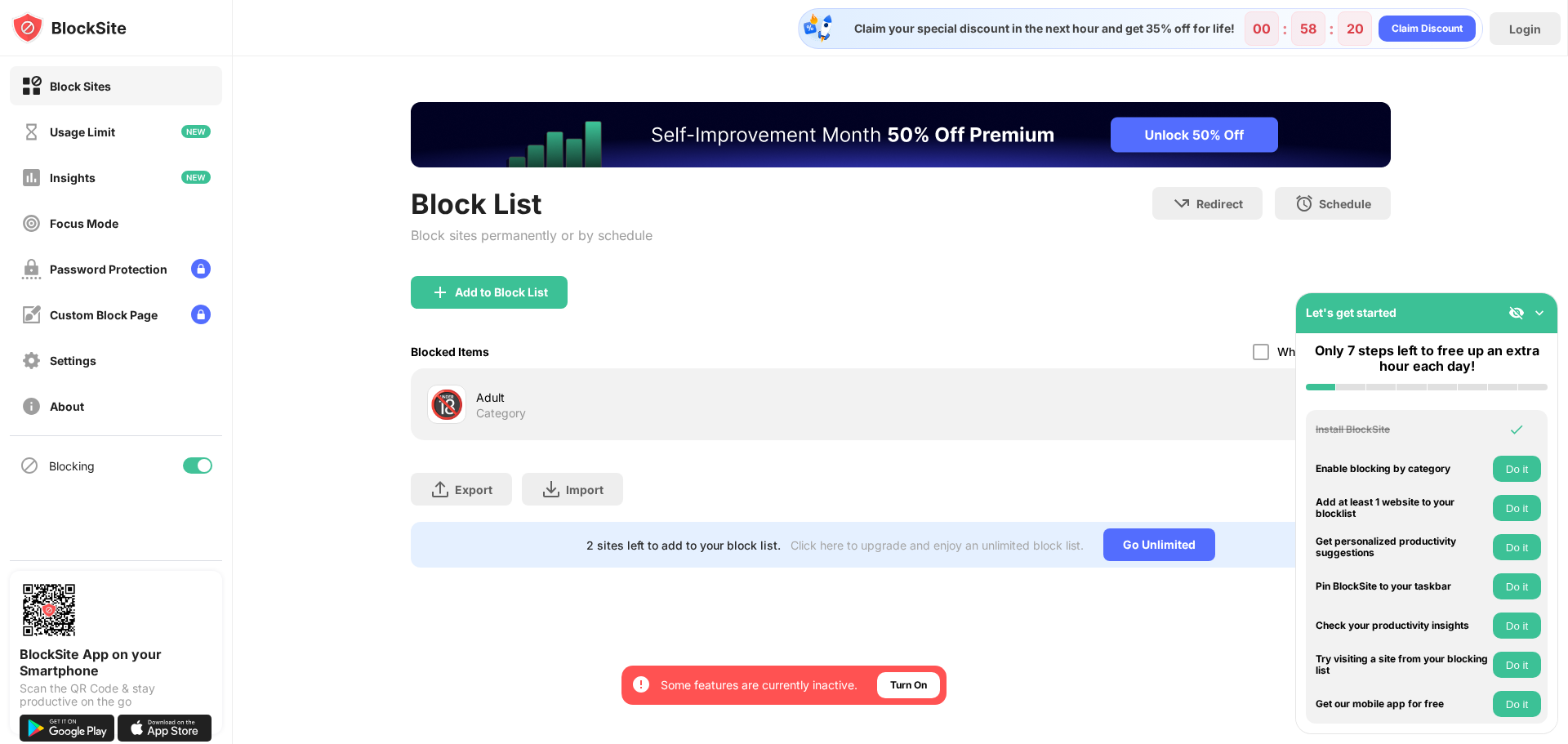
click at [827, 269] on div "Block List Block sites permanently or by schedule Redirect Choose a site to be …" at bounding box center [900, 232] width 980 height 89
click at [1540, 313] on img at bounding box center [1539, 312] width 17 height 17
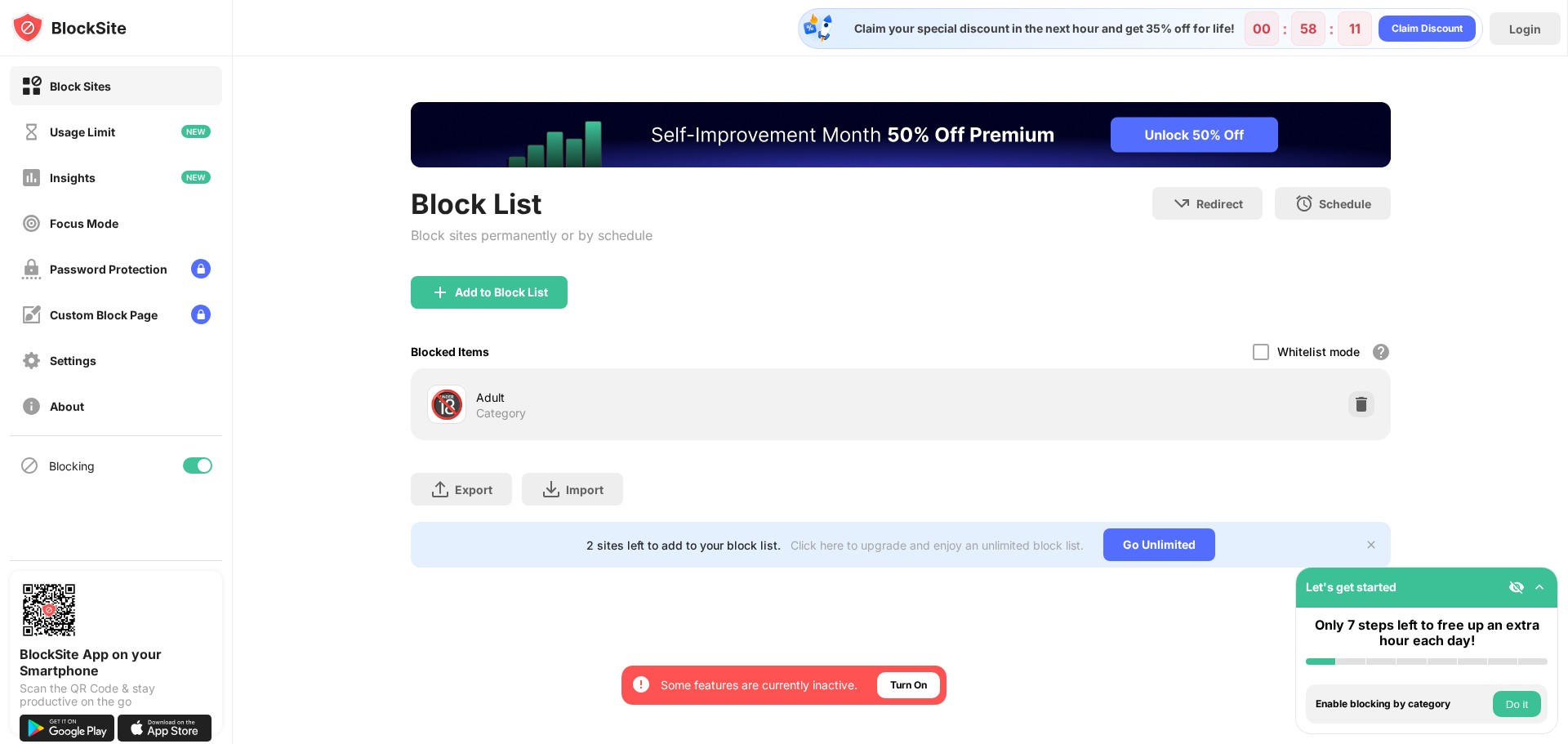
click at [45, 18] on img at bounding box center [69, 27] width 115 height 32
click at [123, 28] on img at bounding box center [69, 27] width 115 height 32
click at [31, 26] on img at bounding box center [69, 27] width 115 height 32
click at [58, 22] on img at bounding box center [69, 27] width 115 height 32
click at [89, 20] on img at bounding box center [69, 27] width 115 height 32
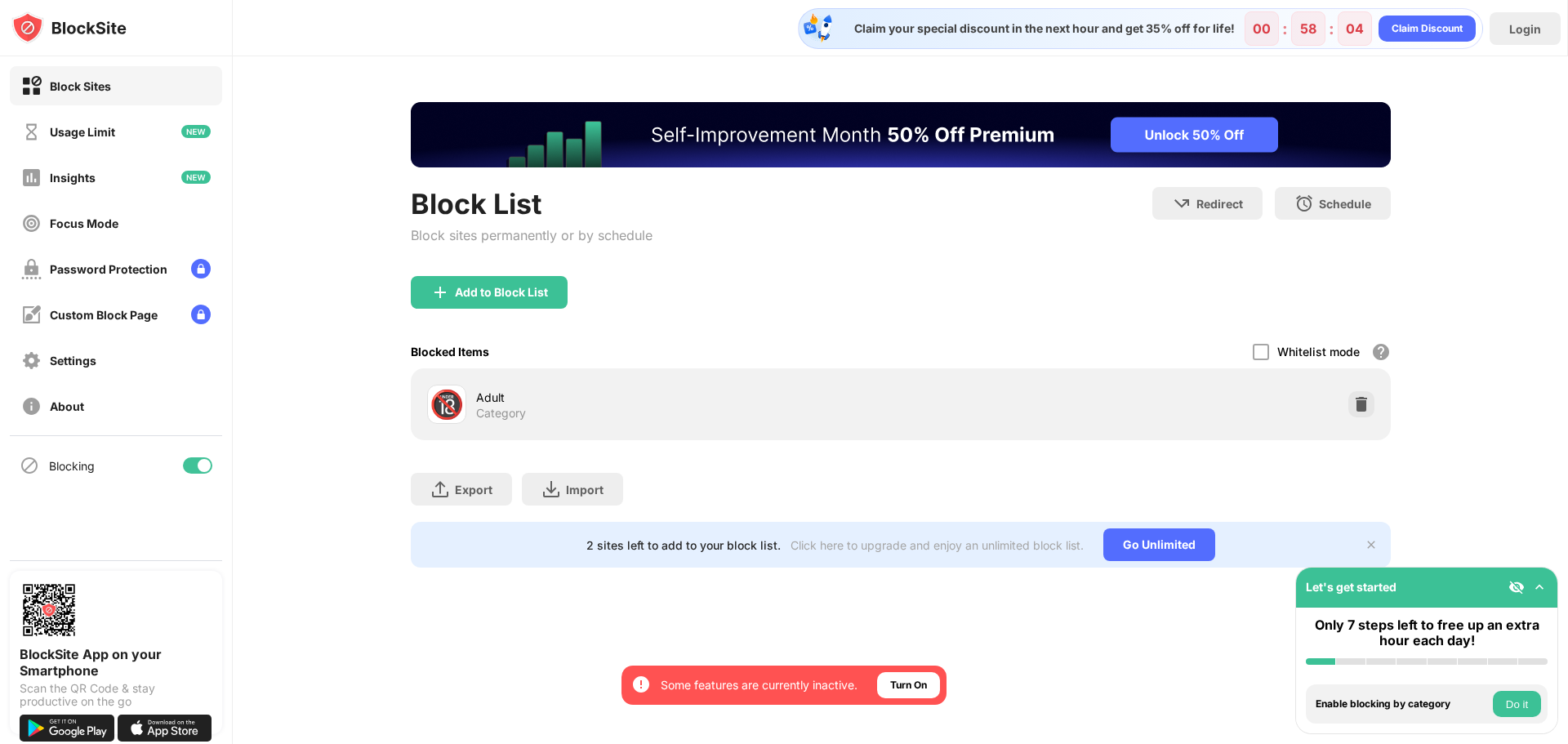
click at [115, 68] on div "Block Sites" at bounding box center [116, 85] width 213 height 39
click at [118, 85] on div "Block Sites" at bounding box center [116, 85] width 213 height 39
click at [117, 133] on div "Usage Limit" at bounding box center [116, 131] width 213 height 39
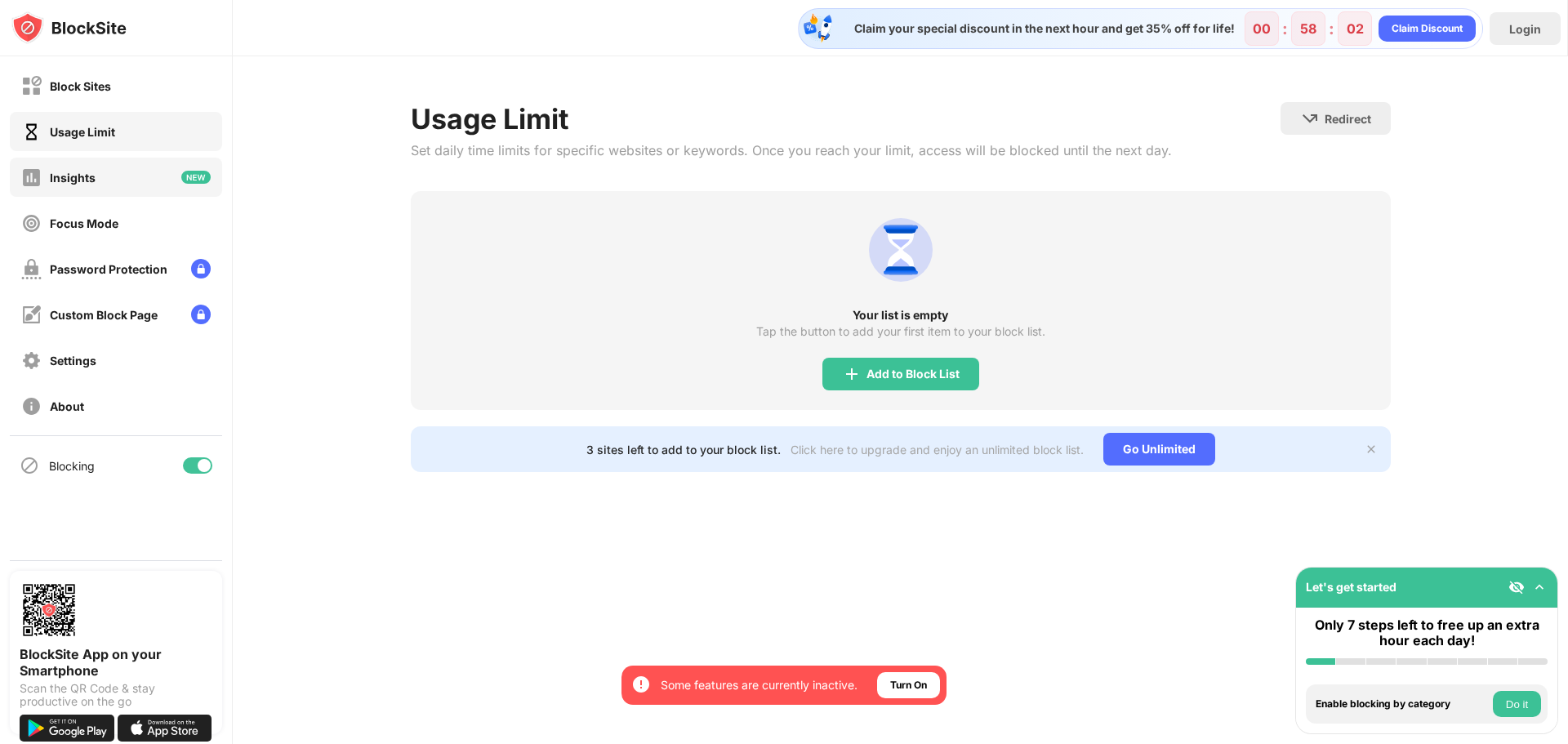
click at [110, 172] on div "Insights" at bounding box center [116, 177] width 213 height 39
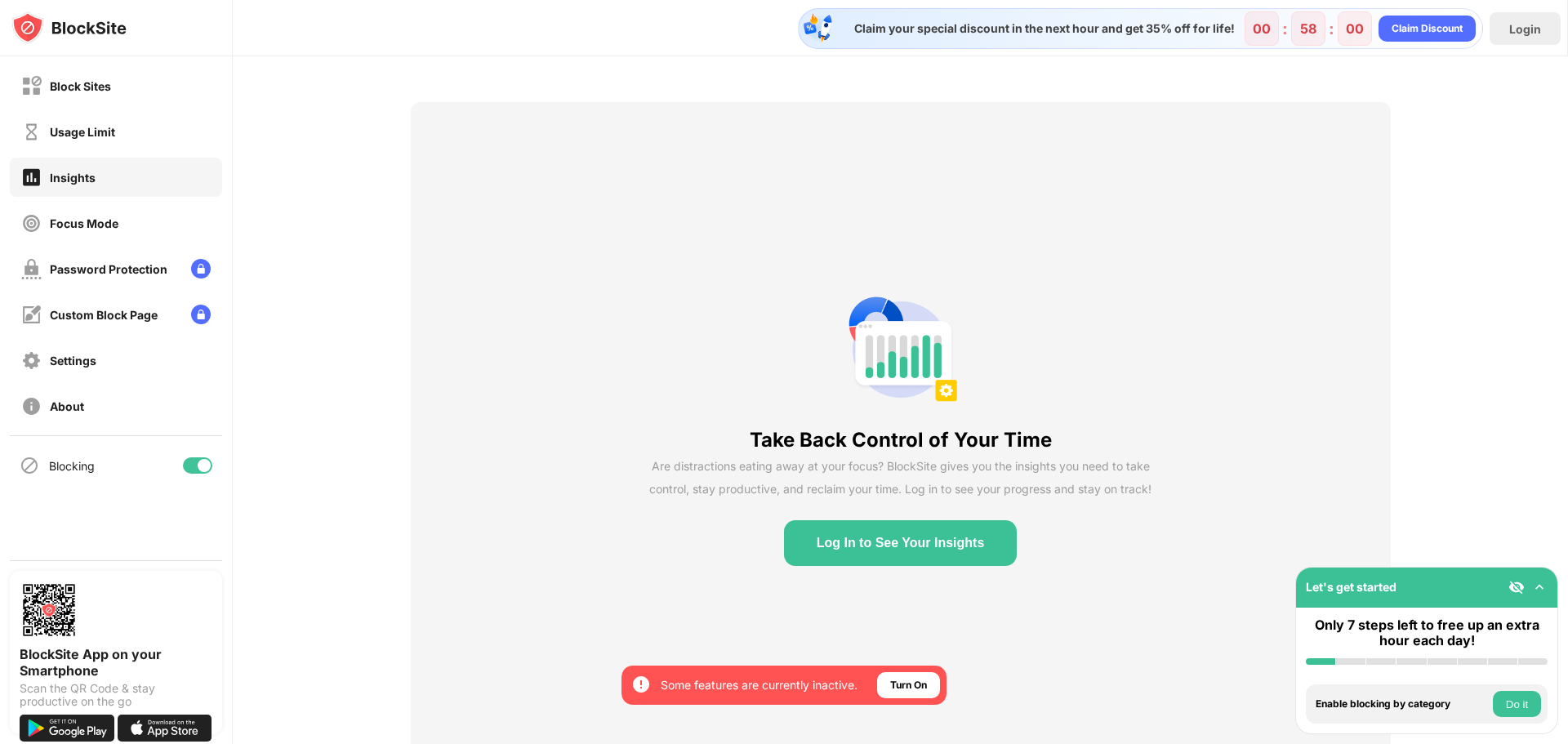
drag, startPoint x: 93, startPoint y: 243, endPoint x: 94, endPoint y: 222, distance: 21.0
click at [93, 242] on div "Block Sites Usage Limit Insights Focus Mode Password Protection Custom Block Pa…" at bounding box center [116, 246] width 232 height 379
click at [115, 112] on div "Usage Limit" at bounding box center [116, 131] width 213 height 39
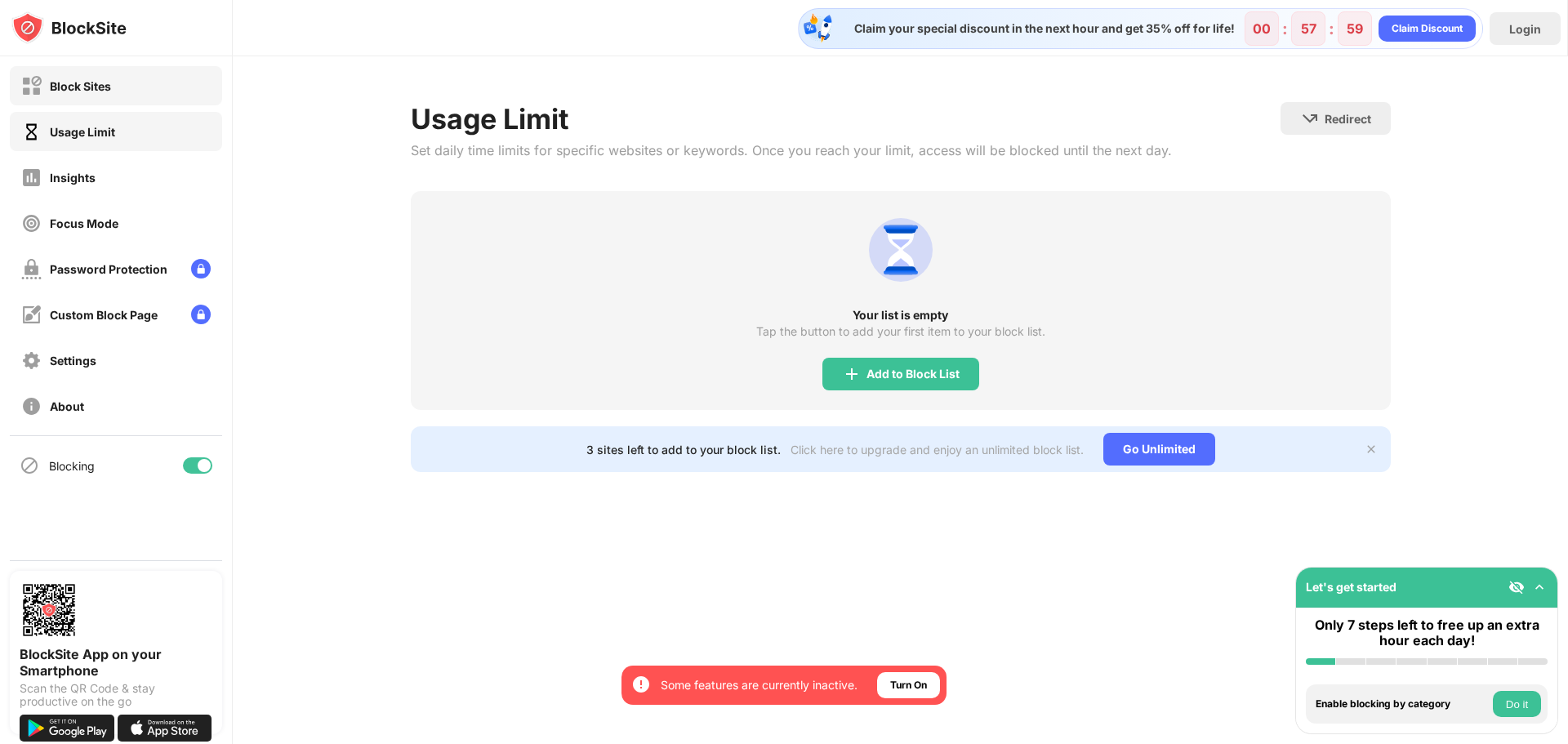
click at [120, 91] on div "Block Sites" at bounding box center [116, 85] width 213 height 39
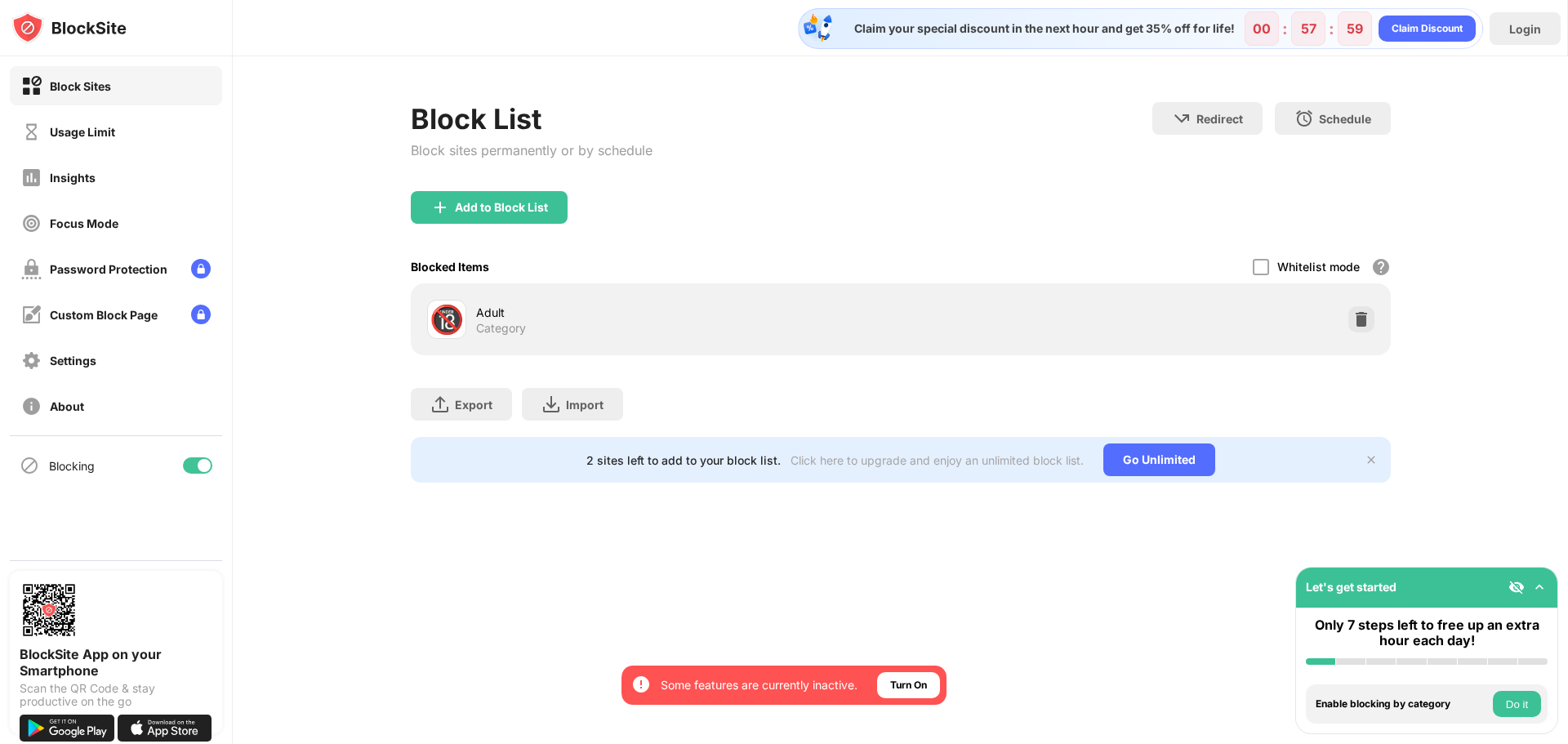
click at [120, 91] on div "Block Sites" at bounding box center [116, 85] width 213 height 39
click at [485, 215] on div "Add to Block List" at bounding box center [489, 206] width 157 height 32
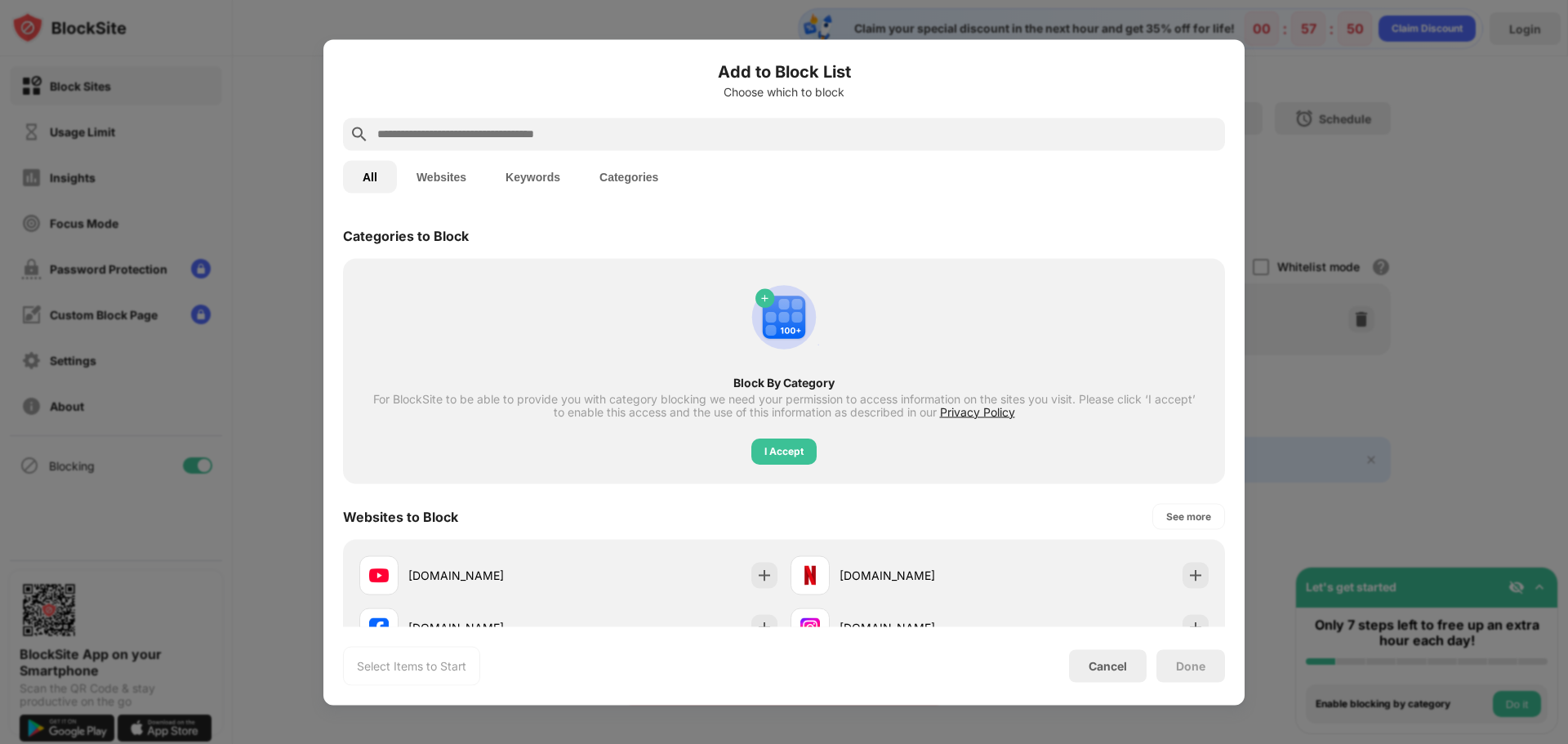
click at [499, 133] on input "text" at bounding box center [797, 133] width 843 height 19
paste input "**********"
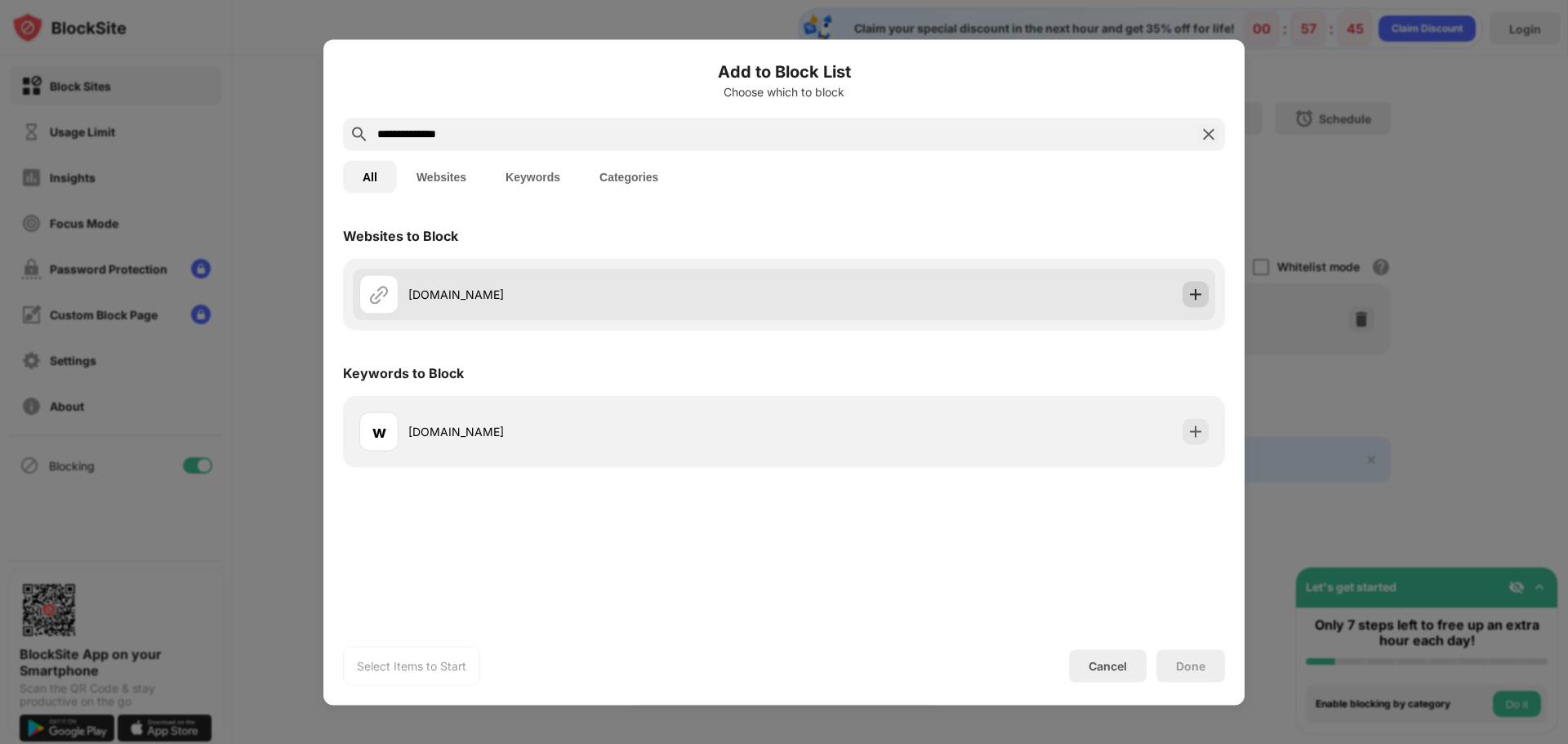
type input "**********"
click at [1191, 294] on img at bounding box center [1195, 294] width 17 height 17
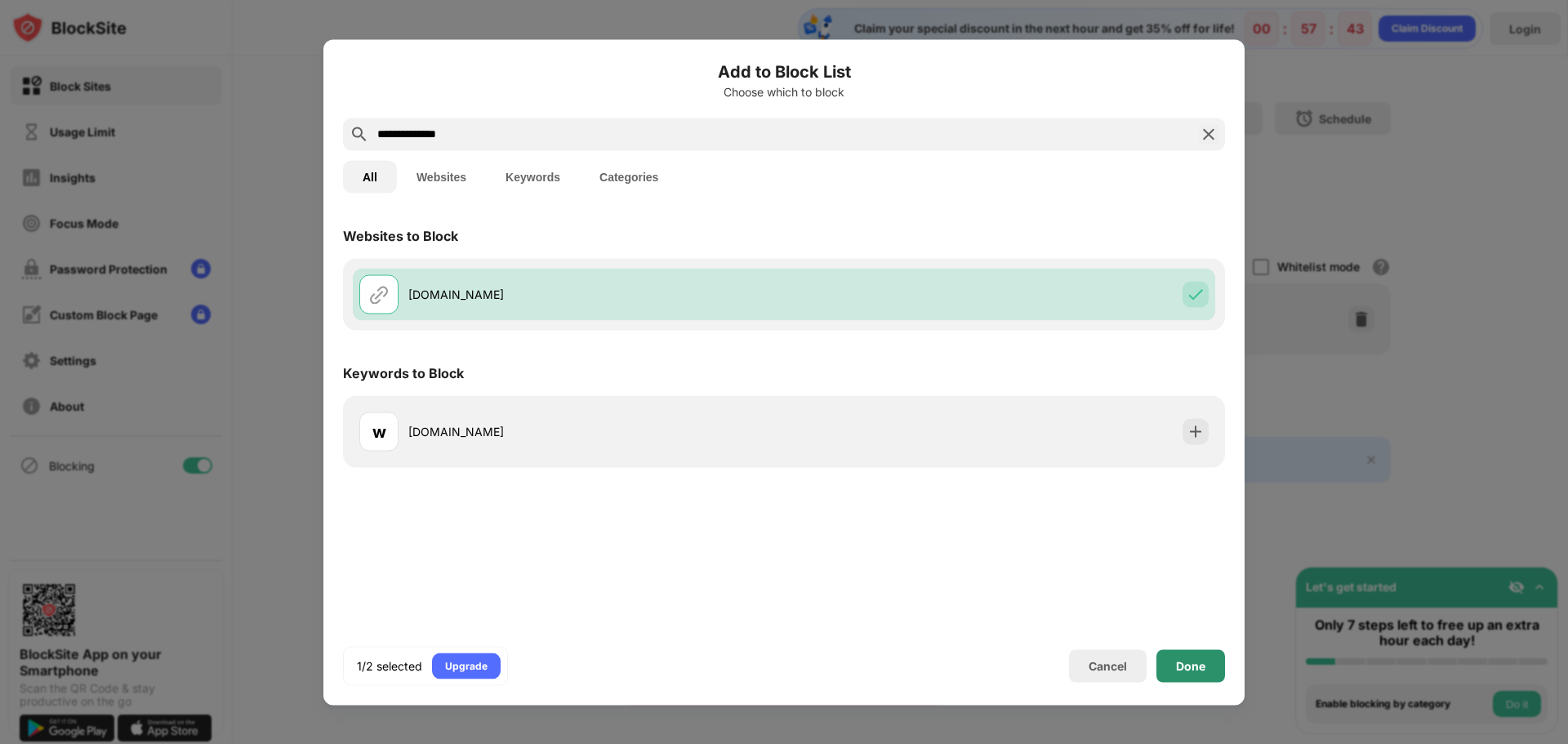
click at [1205, 668] on div "Done" at bounding box center [1191, 665] width 69 height 32
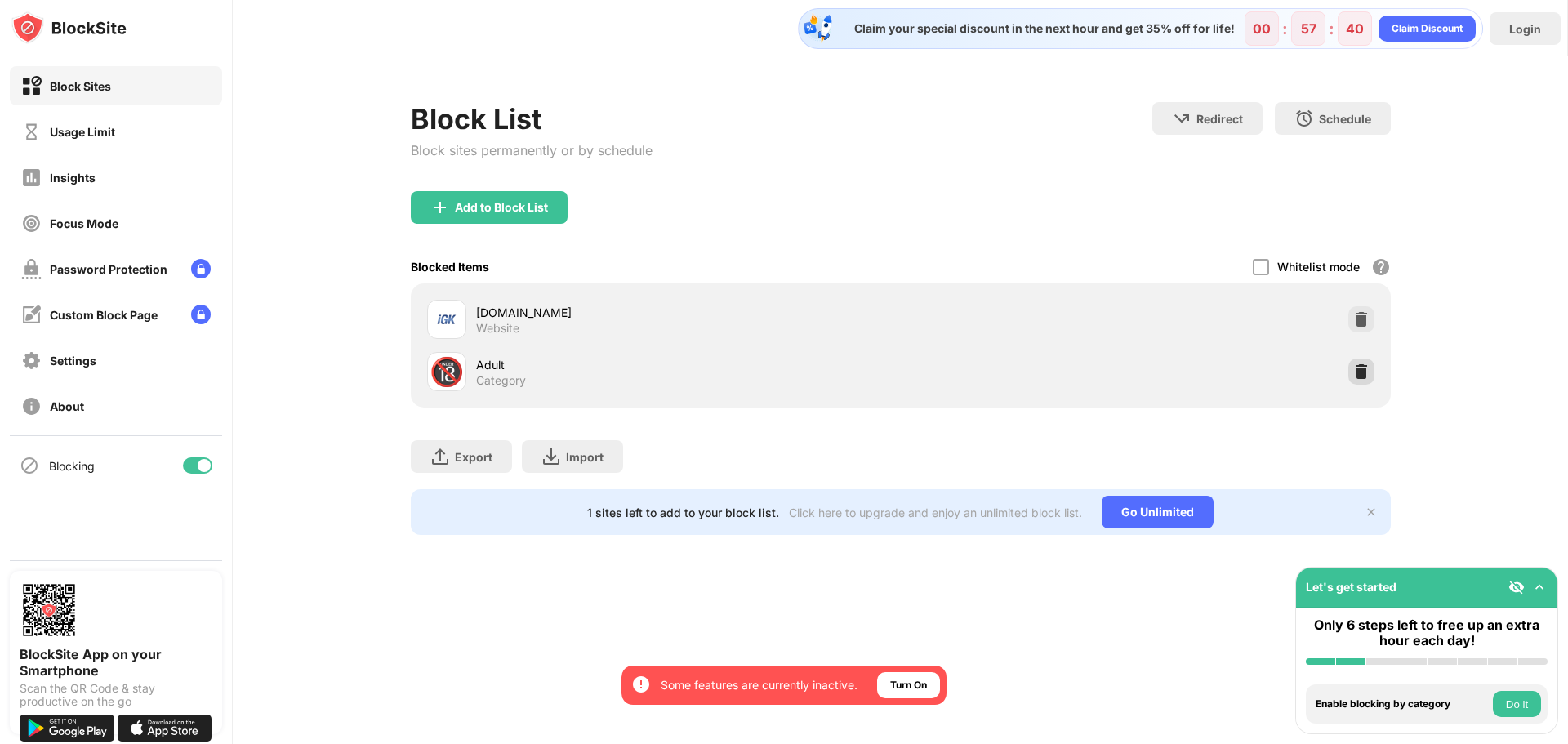
click at [1367, 371] on img at bounding box center [1361, 371] width 17 height 17
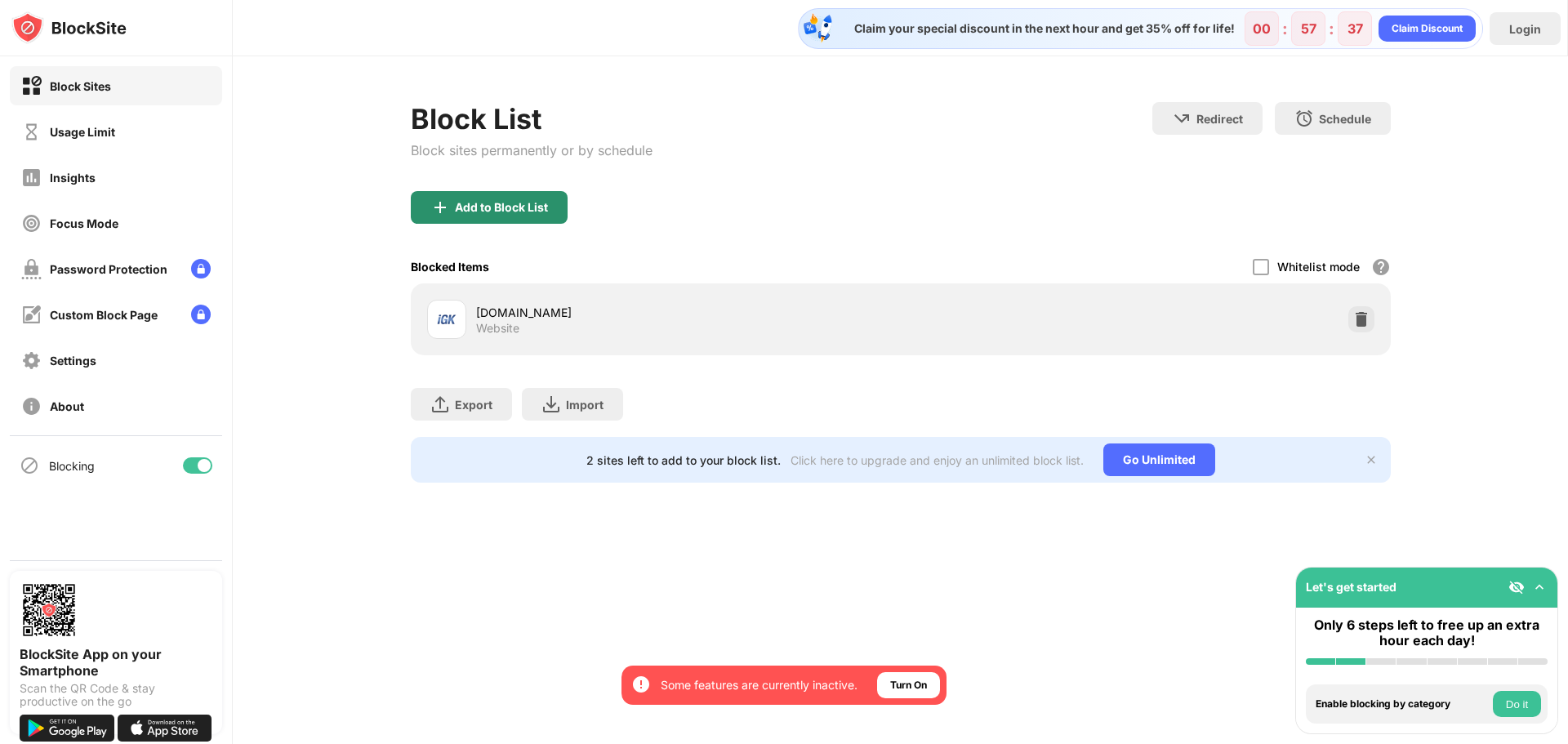
click at [527, 203] on div "Add to Block List" at bounding box center [501, 206] width 93 height 13
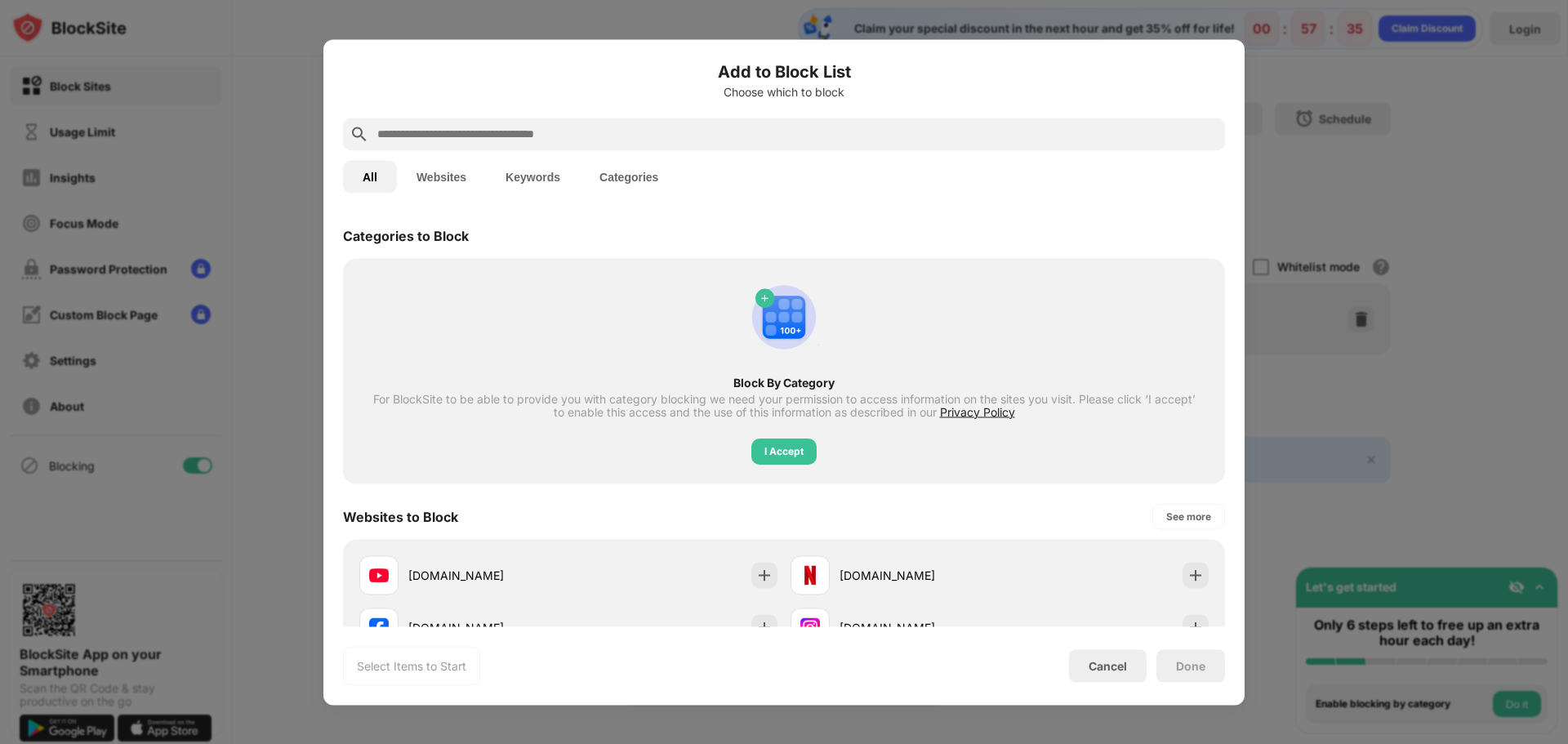
click at [529, 136] on input "text" at bounding box center [797, 133] width 843 height 19
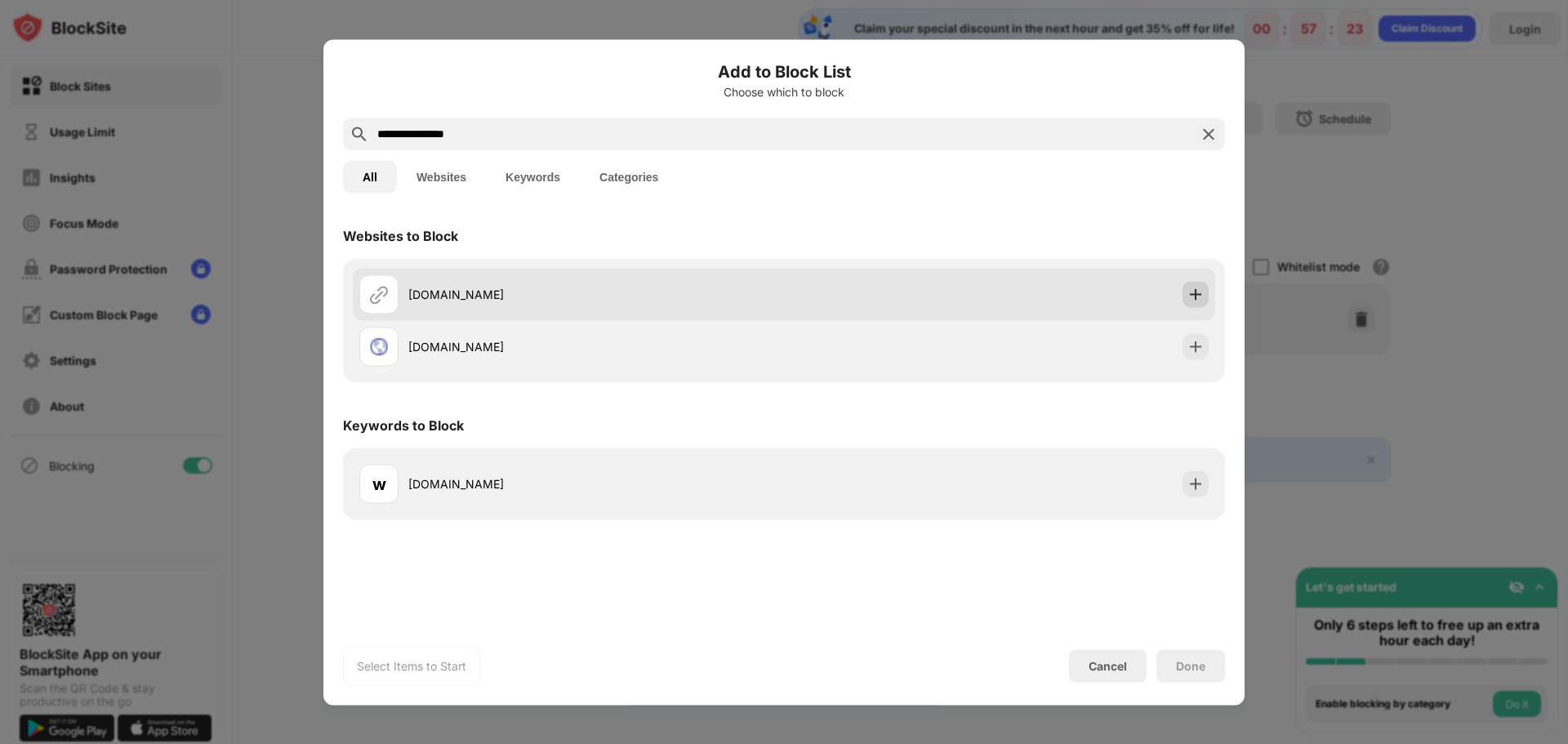
type input "**********"
click at [1196, 299] on img at bounding box center [1195, 294] width 17 height 17
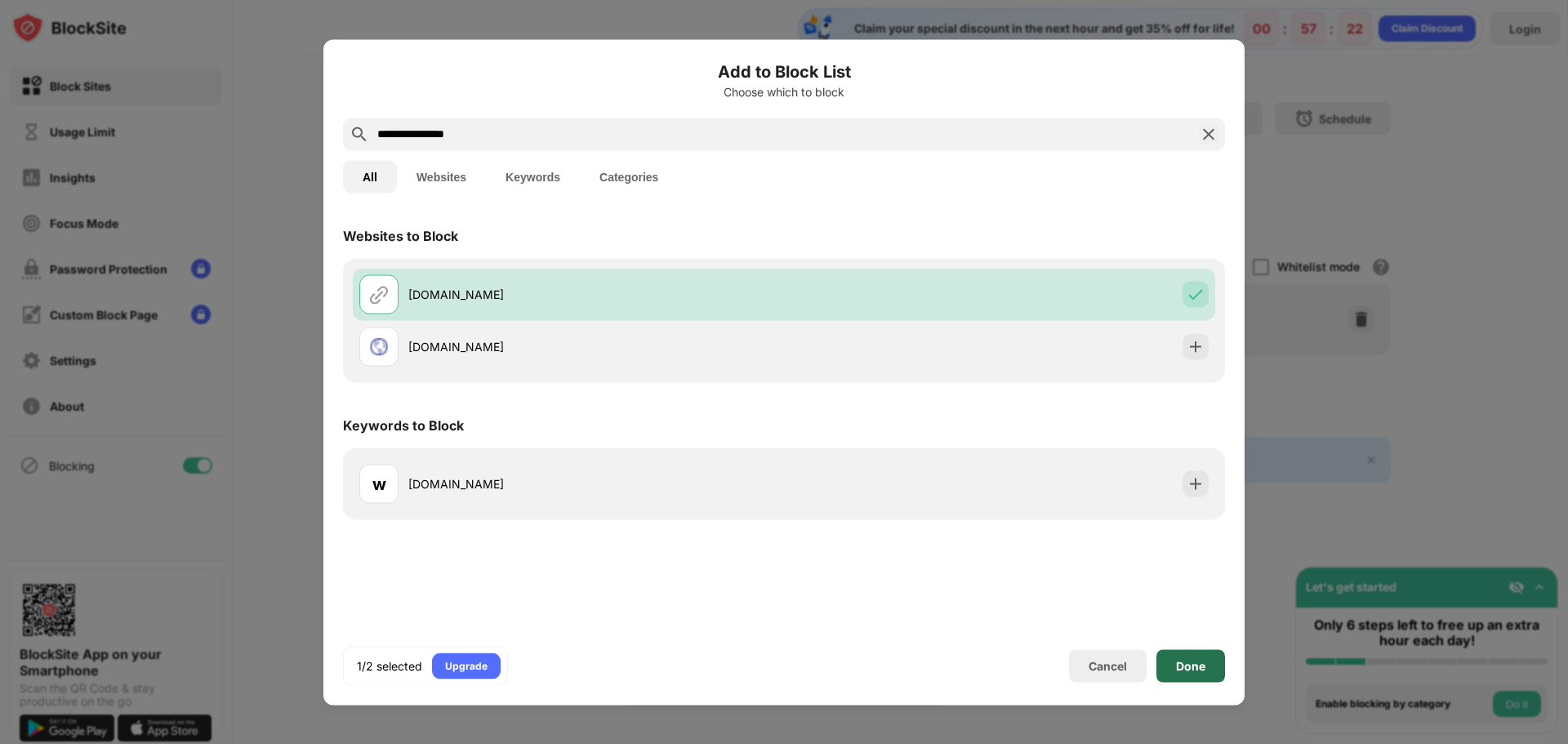
click at [1205, 663] on div "Done" at bounding box center [1191, 665] width 30 height 13
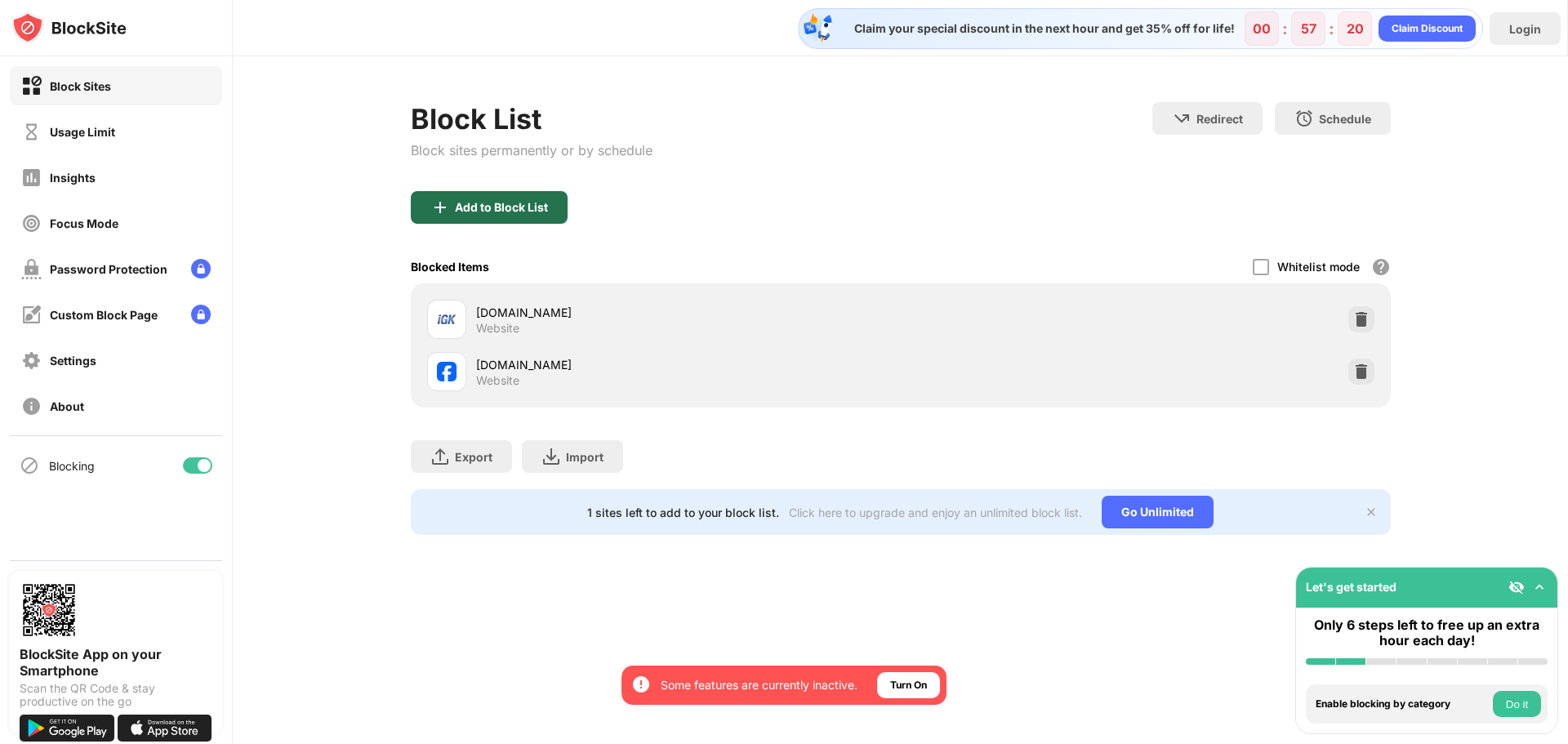
click at [516, 202] on div "Add to Block List" at bounding box center [501, 206] width 93 height 13
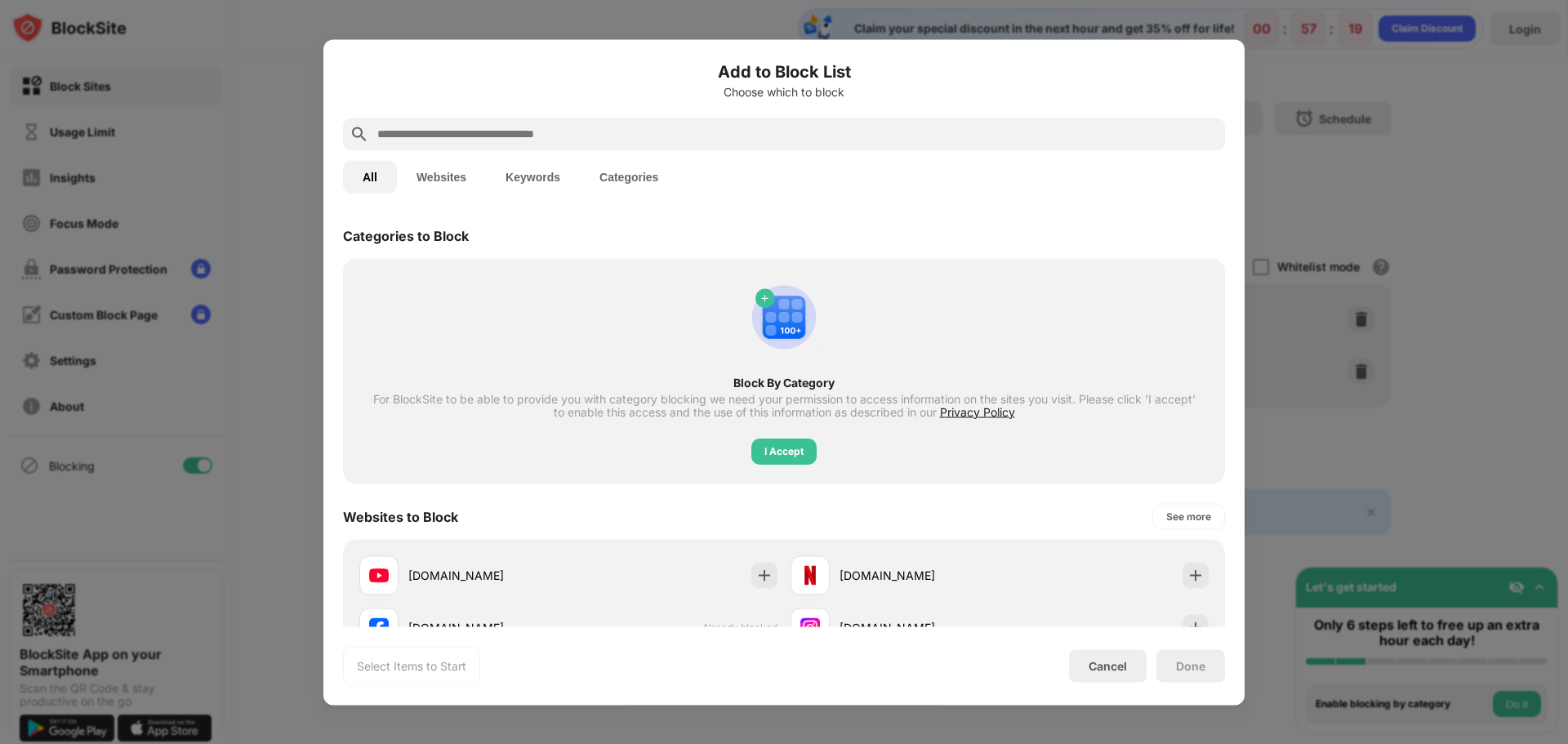
click at [526, 135] on input "text" at bounding box center [797, 133] width 843 height 19
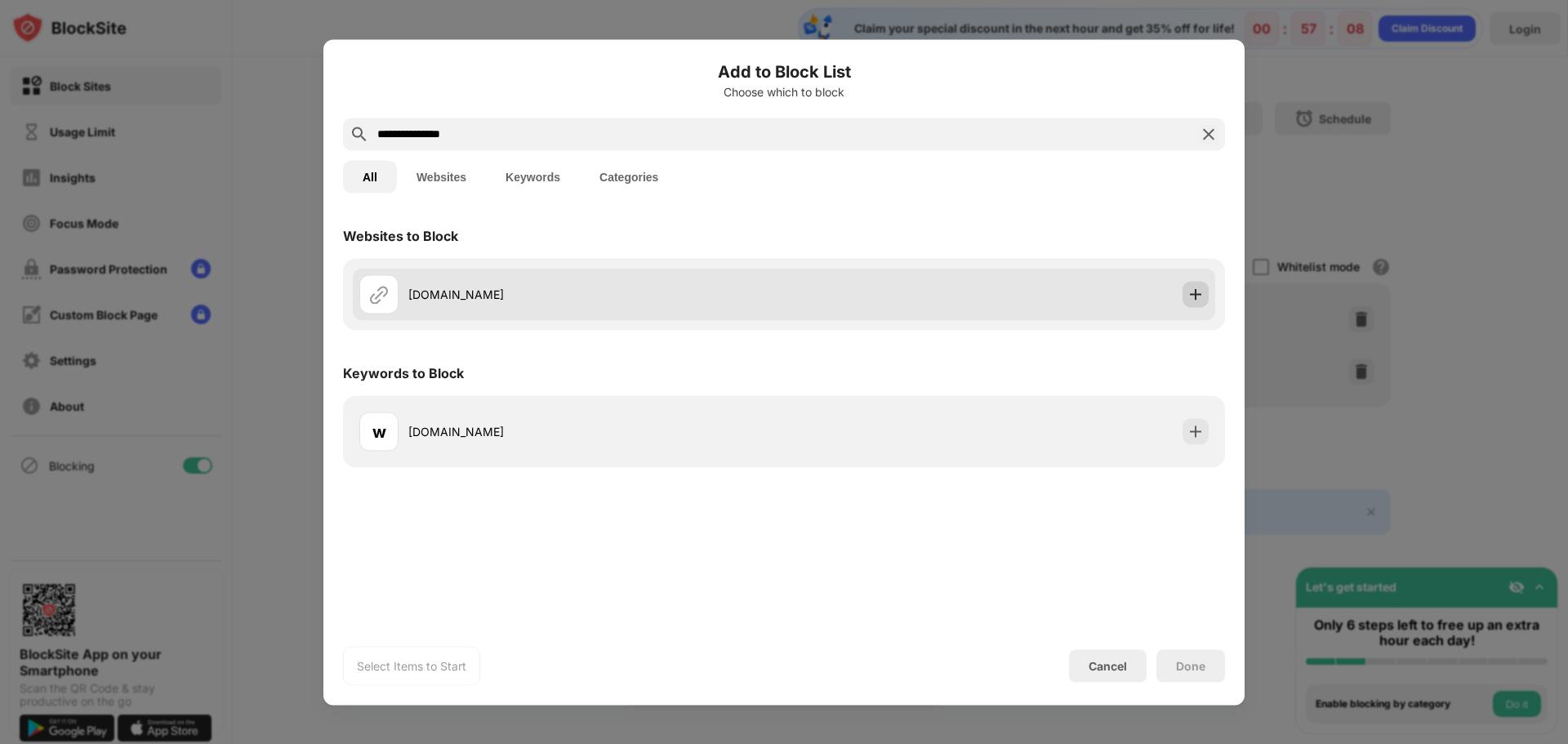
type input "**********"
click at [1191, 300] on img at bounding box center [1195, 294] width 17 height 17
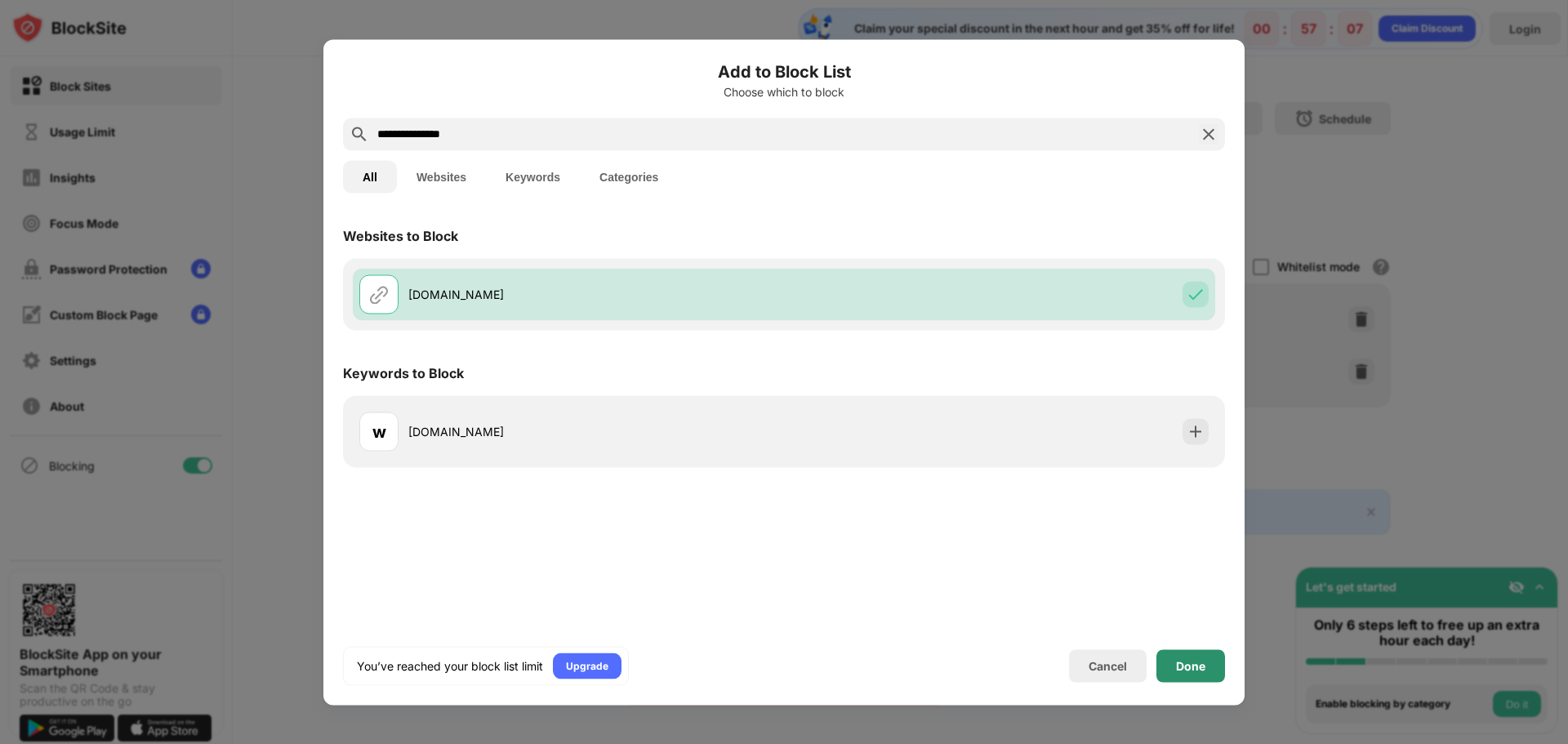
click at [1191, 666] on div "Done" at bounding box center [1191, 665] width 30 height 13
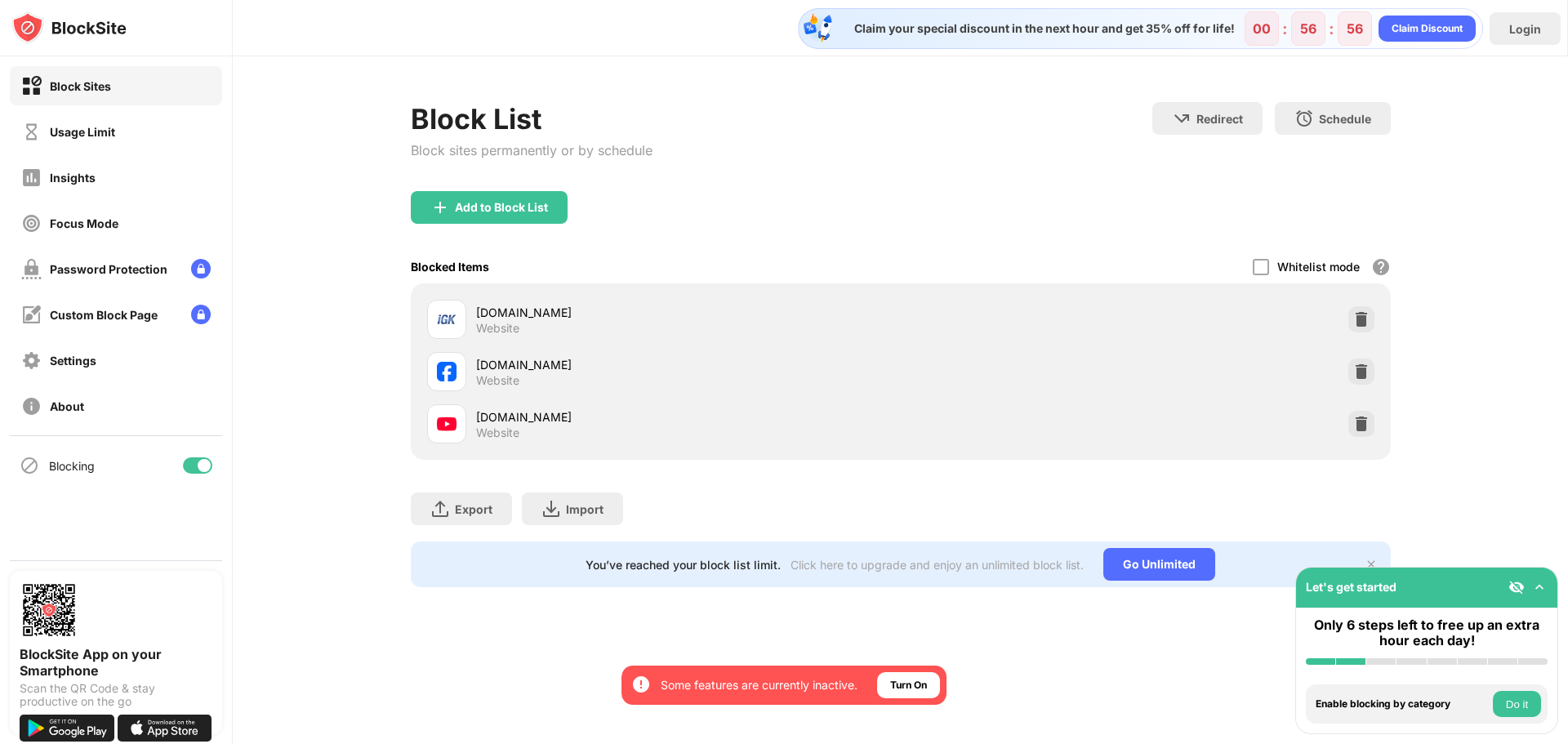
click at [1014, 186] on div "Block List Block sites permanently or by schedule Redirect Choose a site to be …" at bounding box center [900, 146] width 980 height 89
click at [487, 201] on div "Add to Block List" at bounding box center [501, 206] width 93 height 13
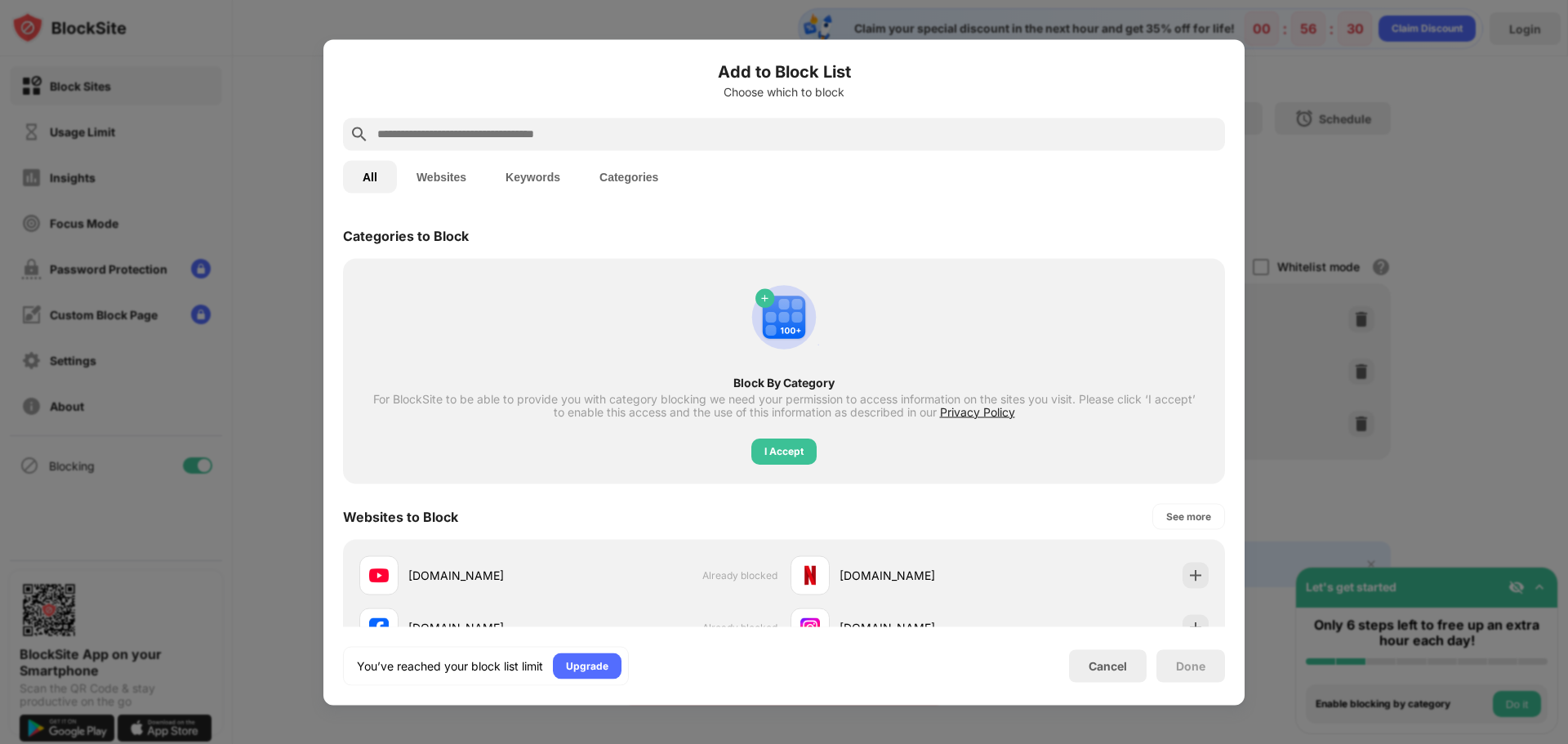
click at [482, 124] on input "text" at bounding box center [797, 133] width 843 height 19
paste input "**********"
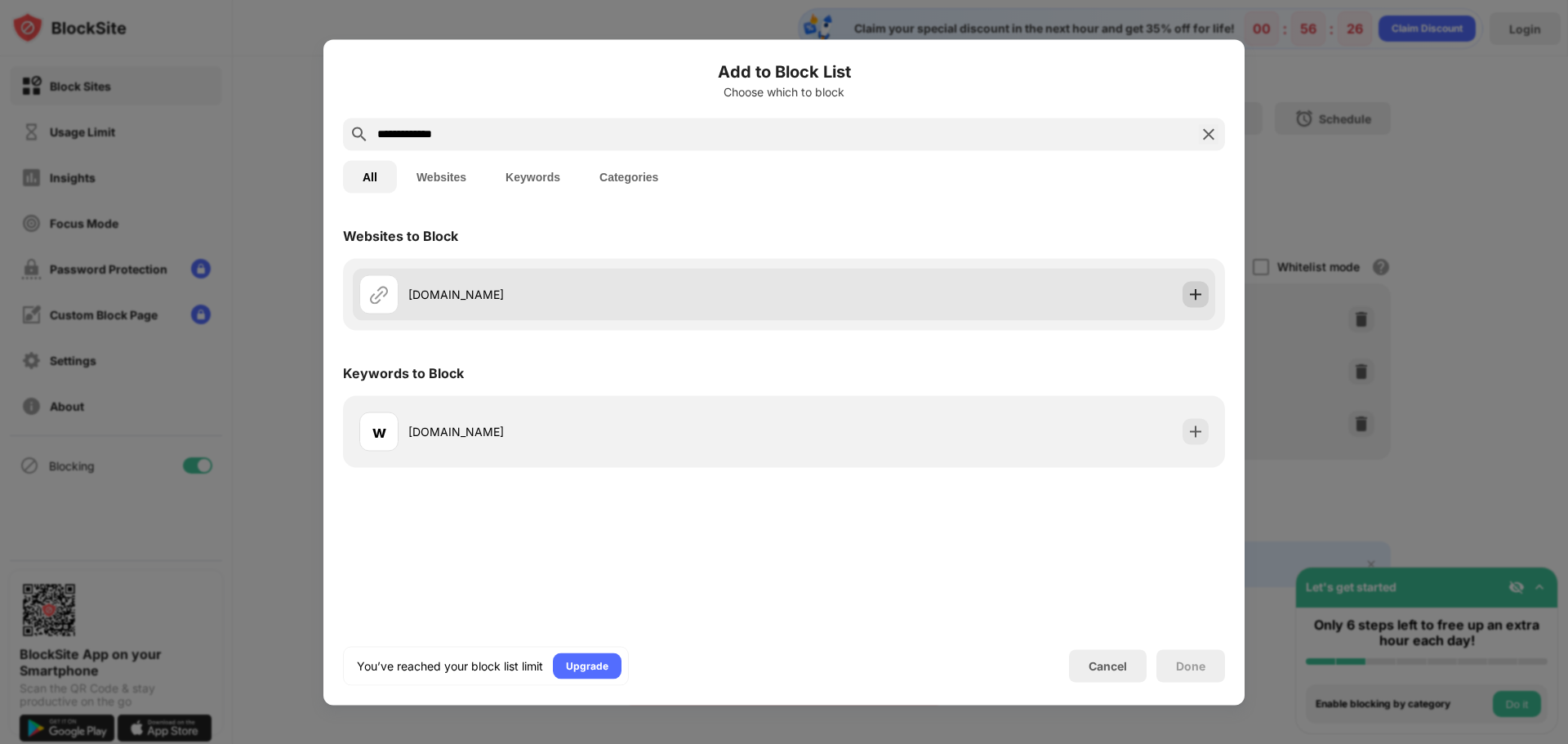
type input "**********"
click at [1191, 291] on img at bounding box center [1195, 294] width 17 height 17
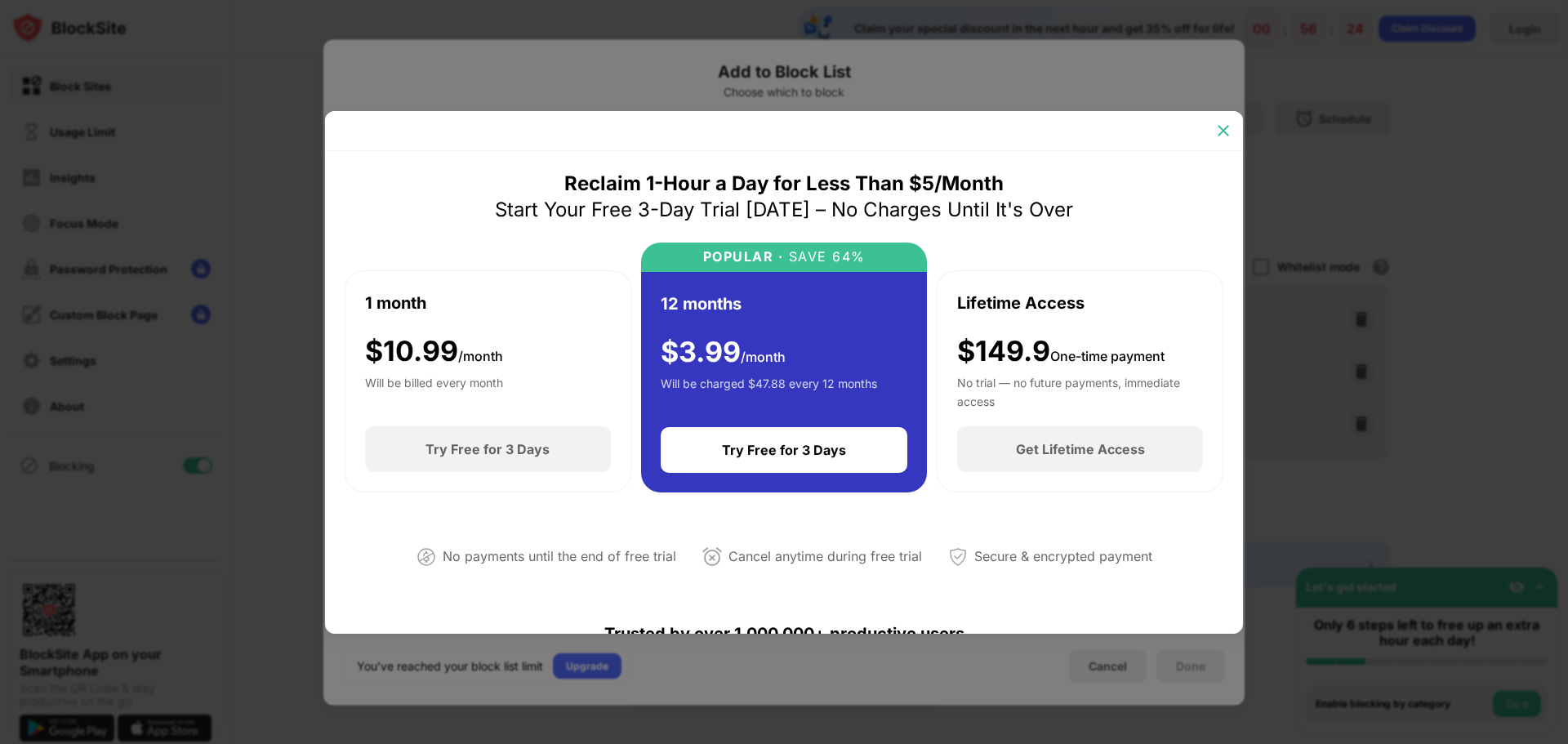
click at [1227, 130] on img at bounding box center [1223, 131] width 17 height 17
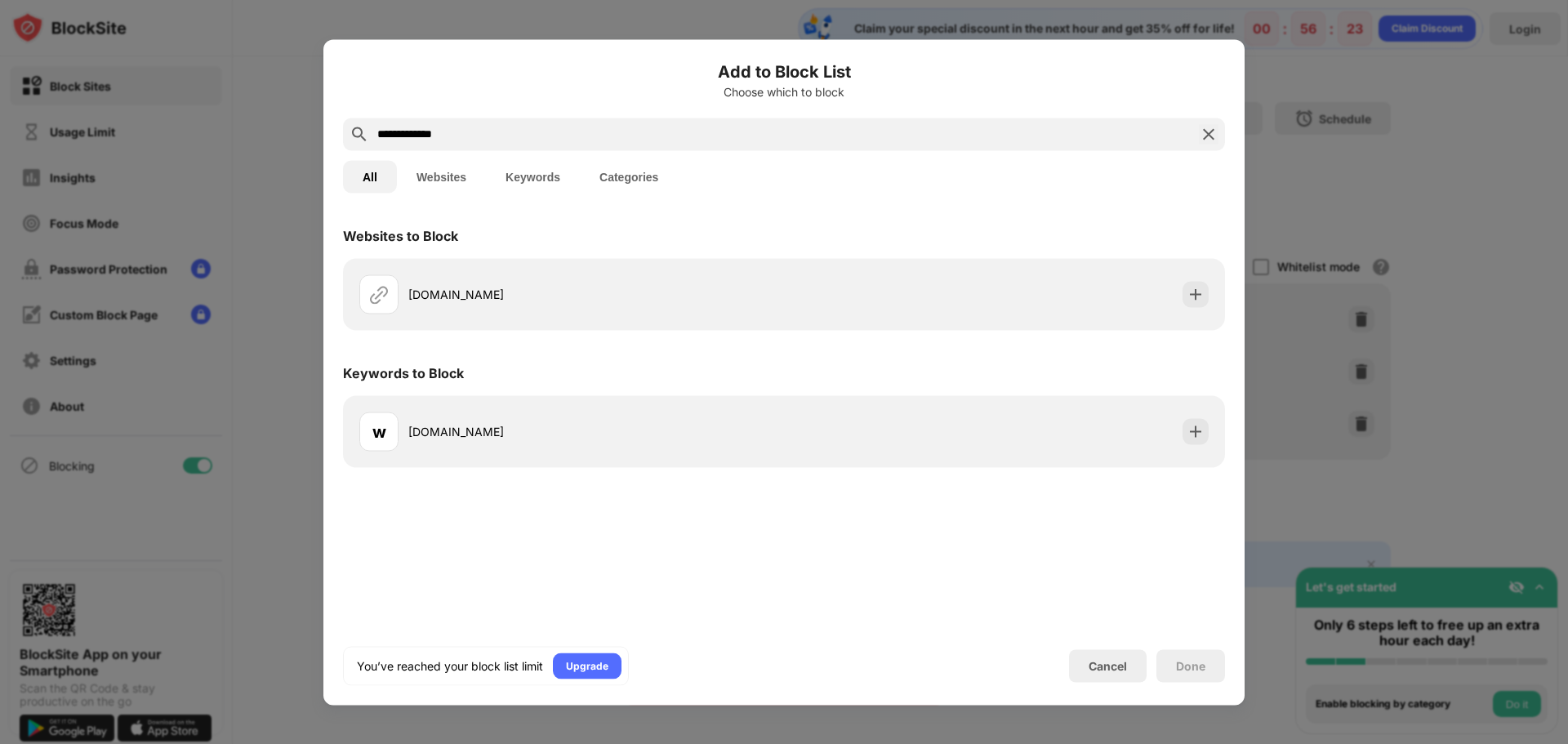
click at [1366, 146] on div at bounding box center [784, 372] width 1568 height 744
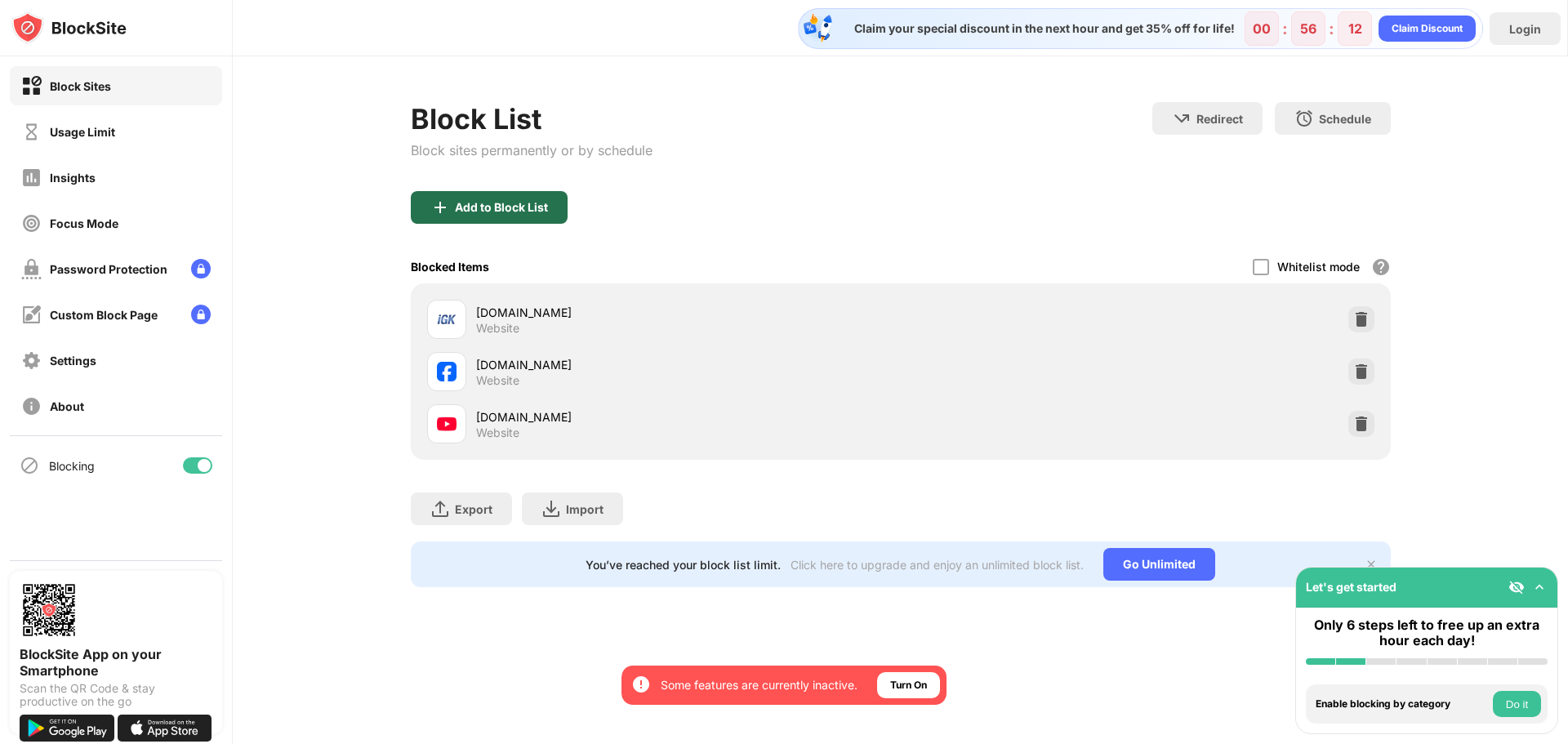
click at [486, 214] on div "Add to Block List" at bounding box center [489, 206] width 157 height 32
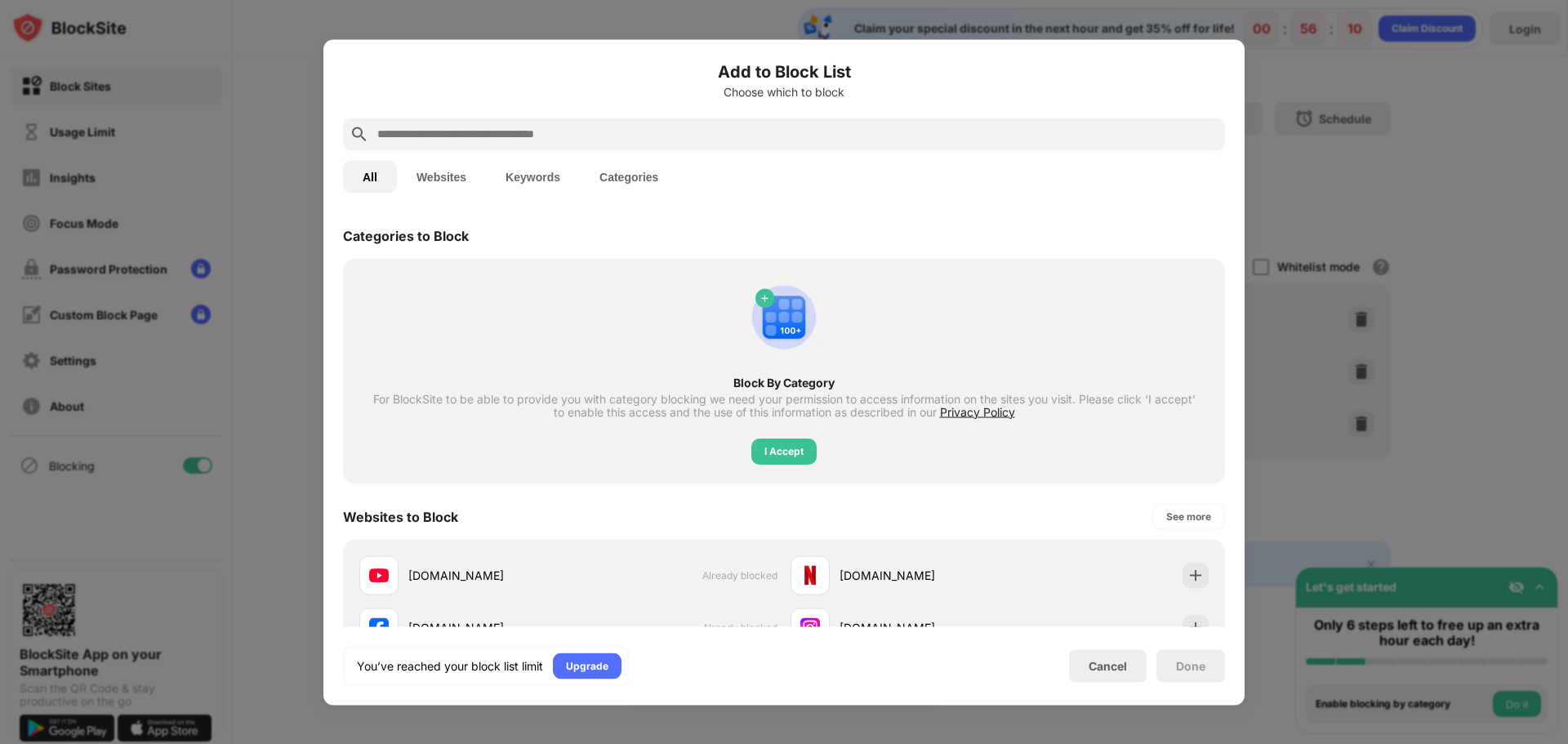
click at [526, 139] on input "text" at bounding box center [797, 133] width 843 height 19
paste input "**********"
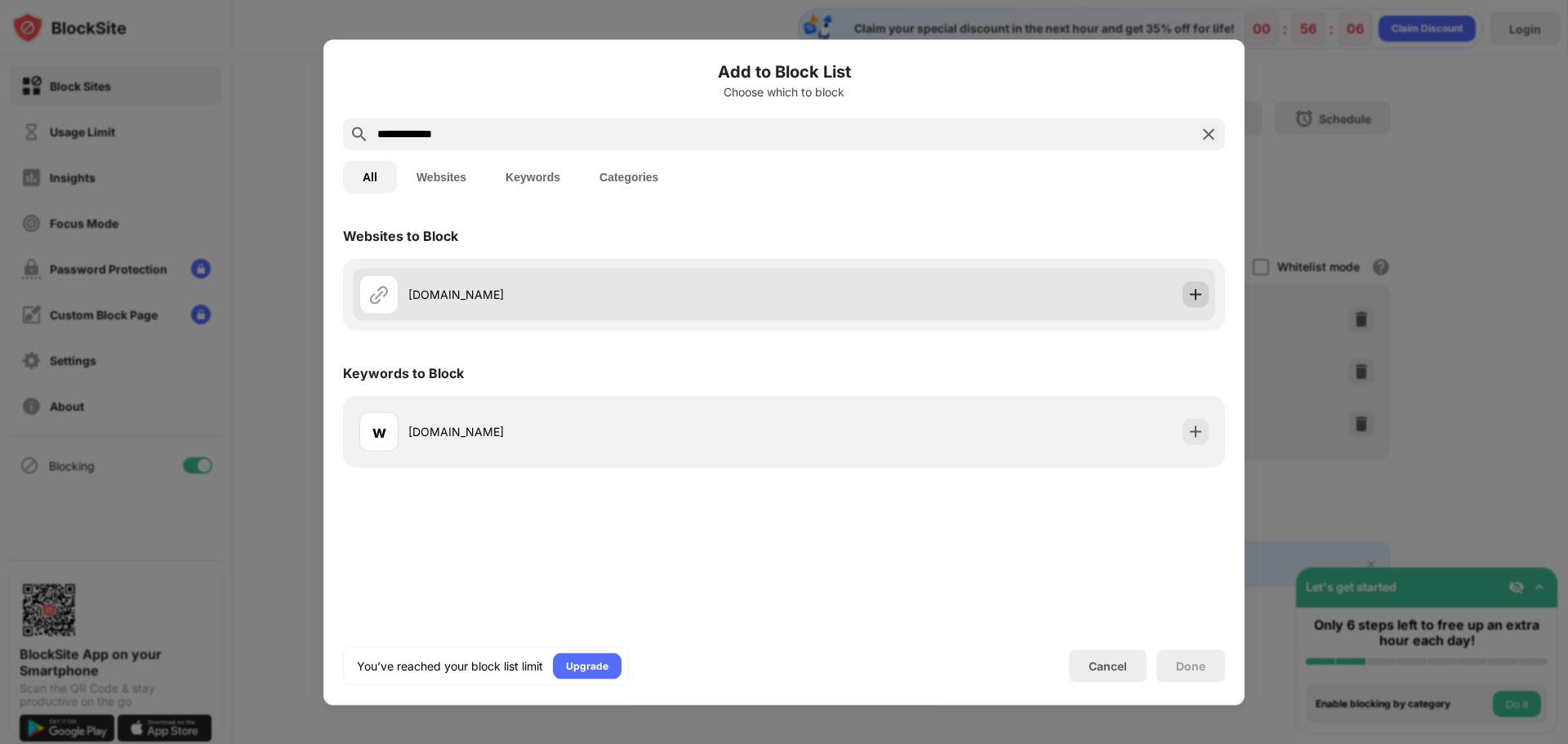
type input "**********"
click at [1190, 294] on img at bounding box center [1195, 294] width 17 height 17
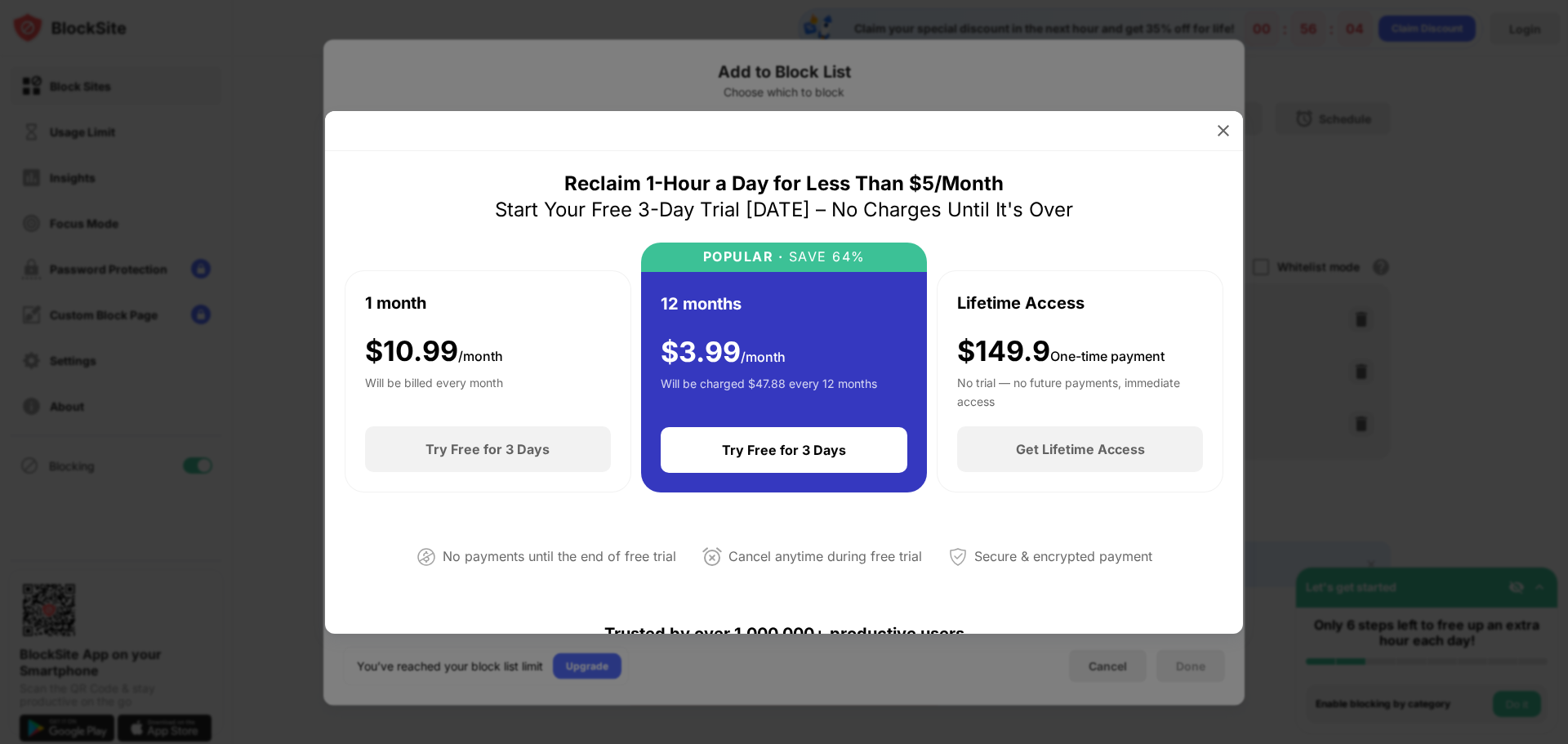
click at [1225, 136] on img at bounding box center [1223, 131] width 17 height 17
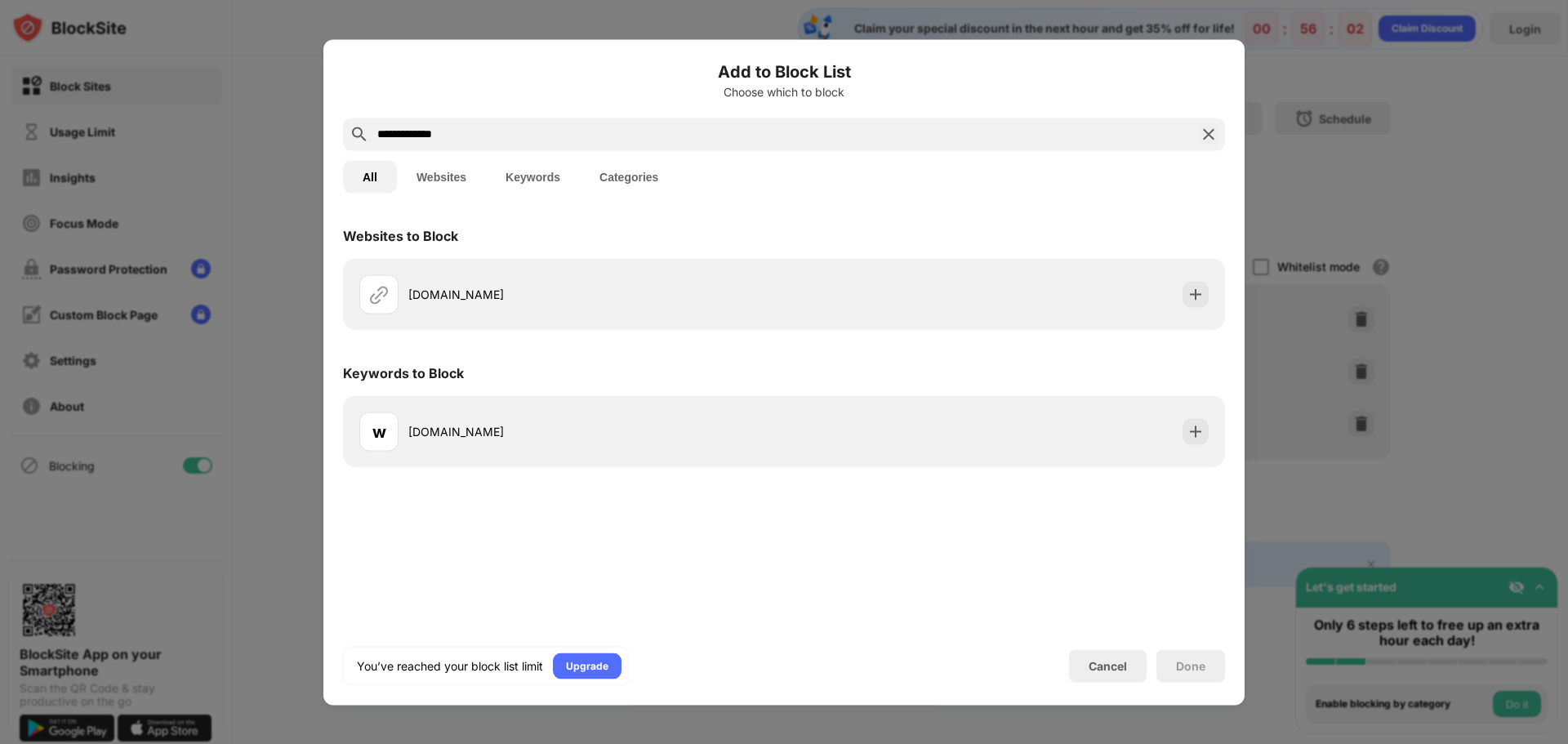
click at [1460, 246] on div at bounding box center [784, 372] width 1568 height 744
